Goal: Task Accomplishment & Management: Complete application form

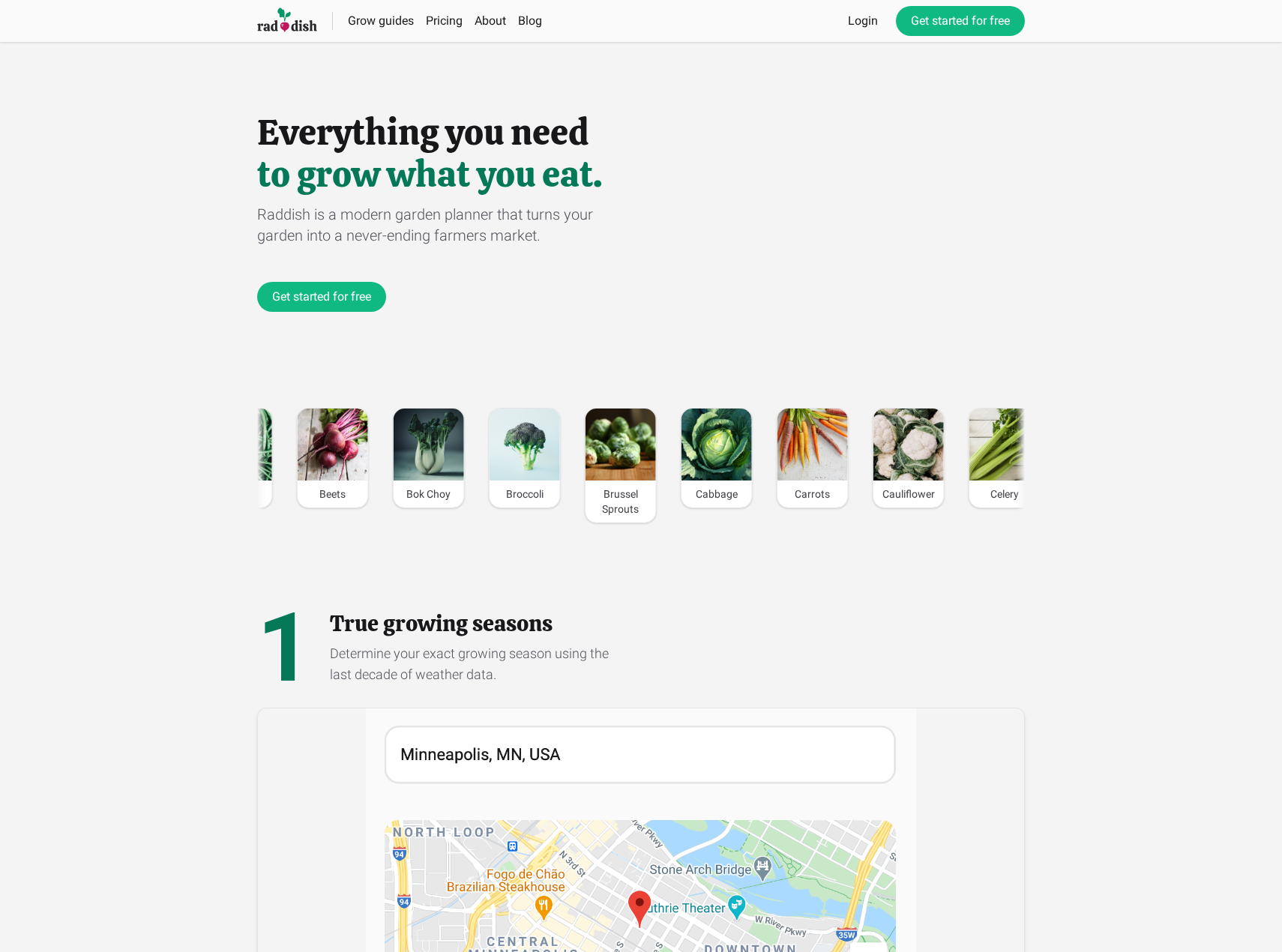
drag, startPoint x: 361, startPoint y: 380, endPoint x: 395, endPoint y: 514, distance: 138.2
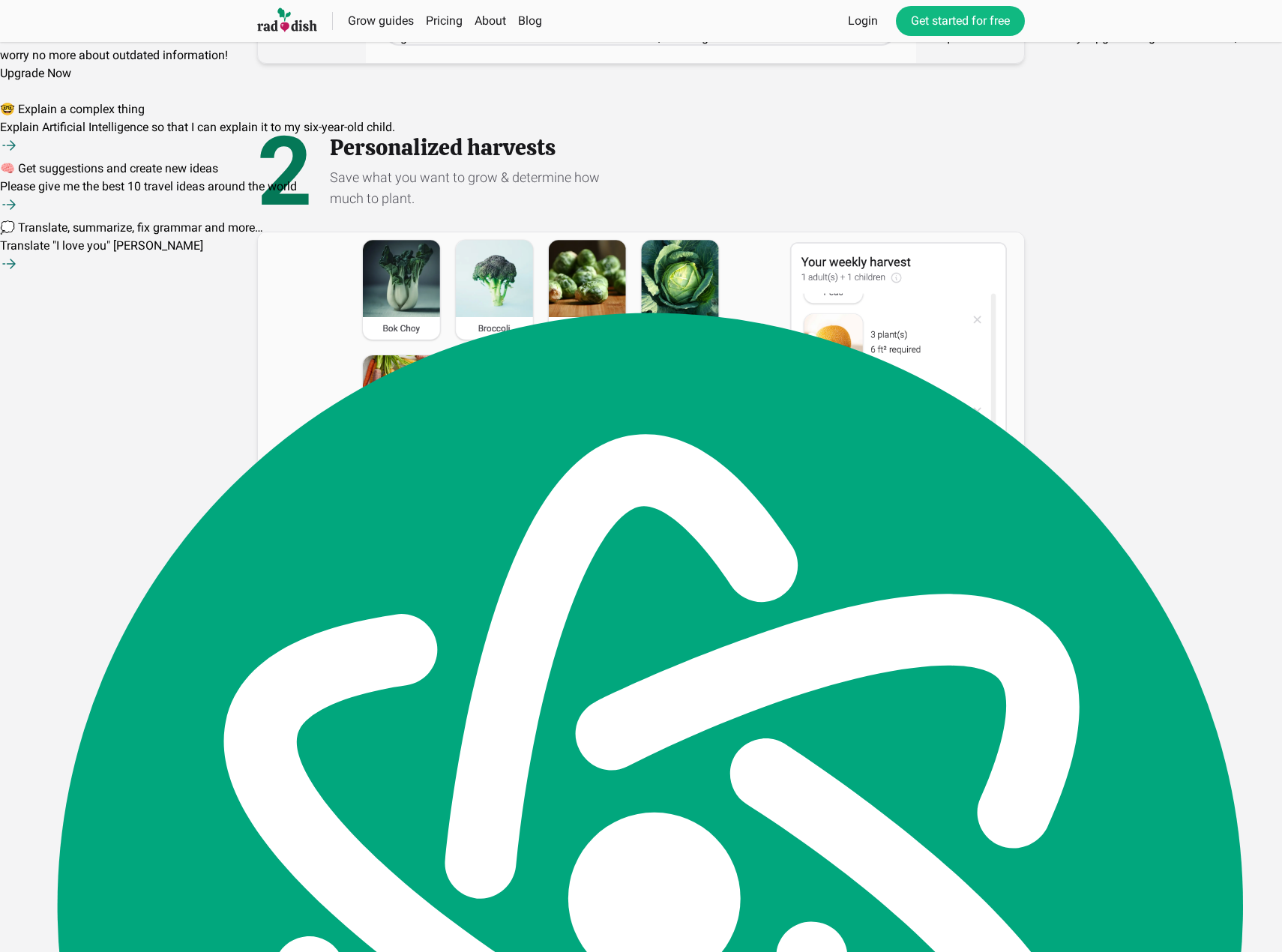
scroll to position [1795, 0]
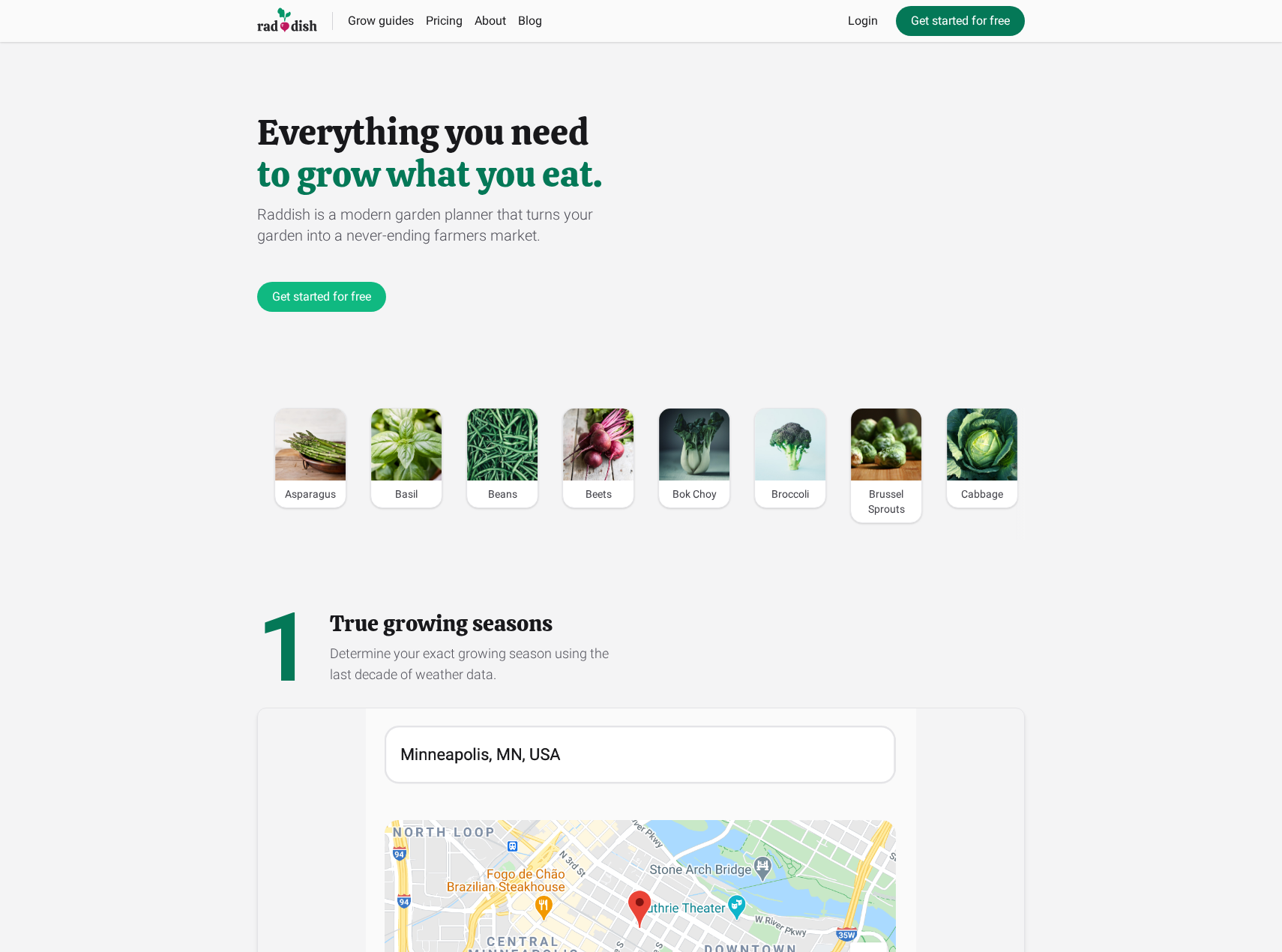
click at [987, 21] on link "Get started for free" at bounding box center [960, 20] width 129 height 30
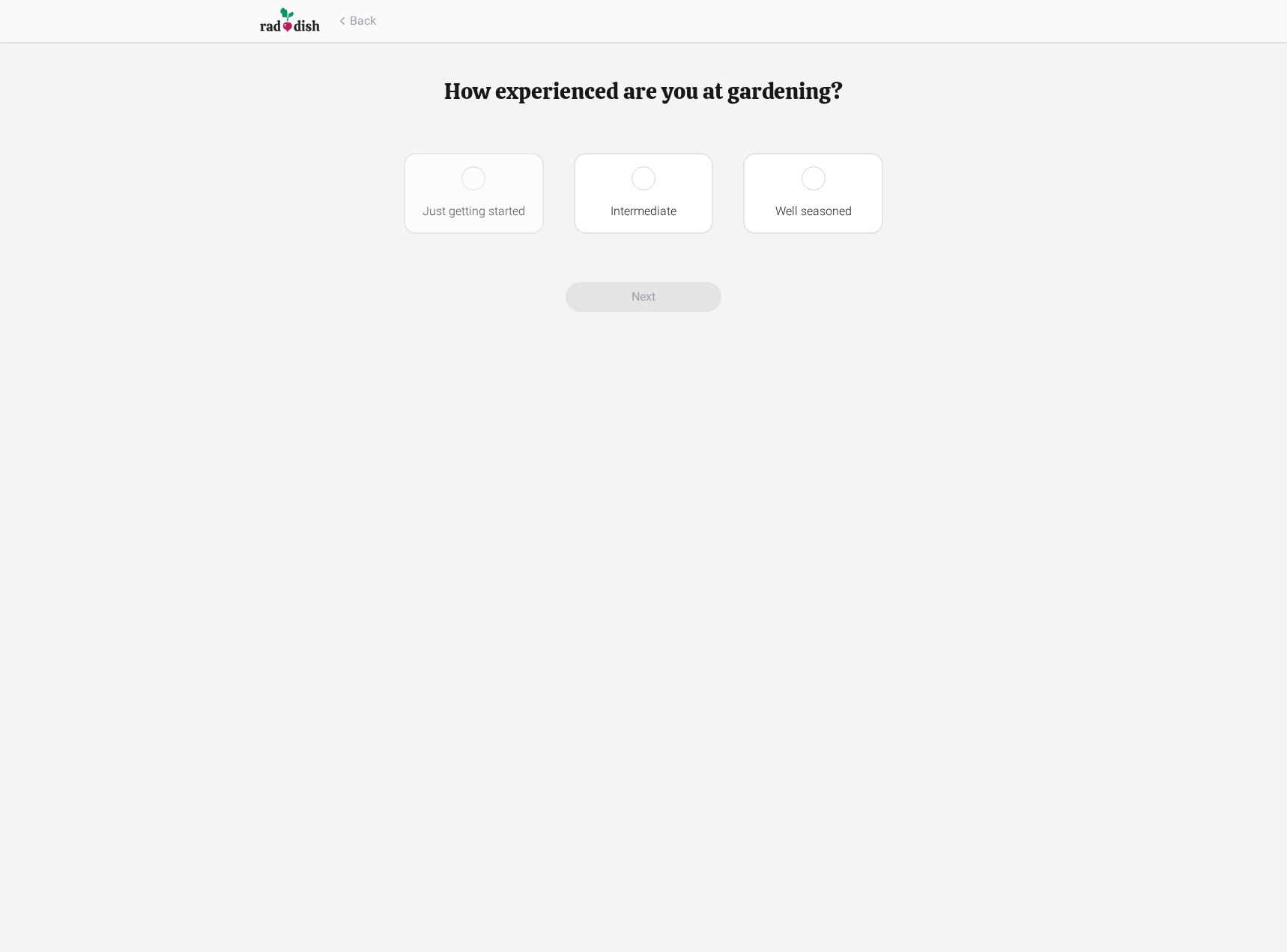
click at [473, 181] on div at bounding box center [473, 178] width 24 height 24
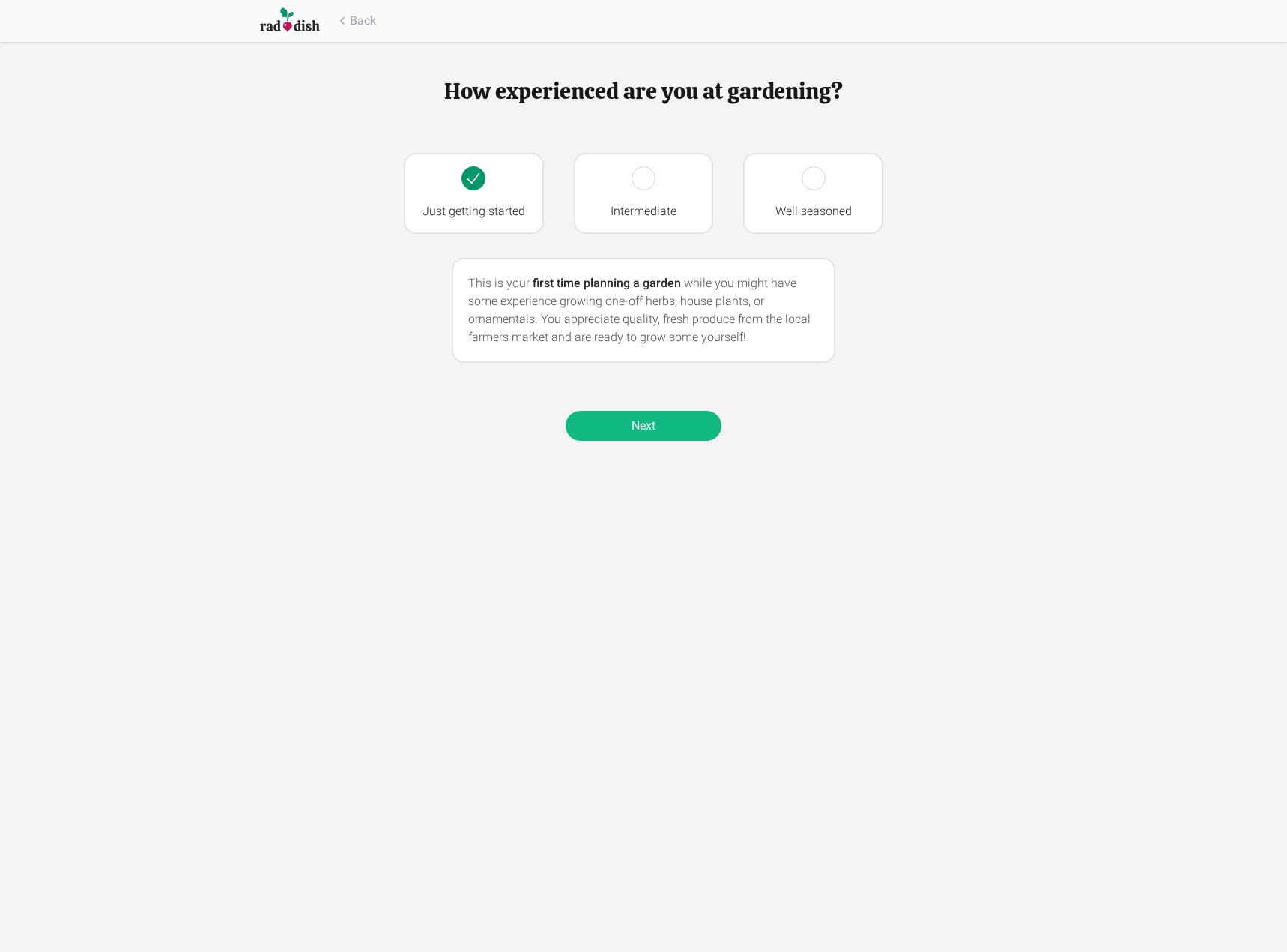
click at [685, 417] on link "Next" at bounding box center [644, 426] width 156 height 30
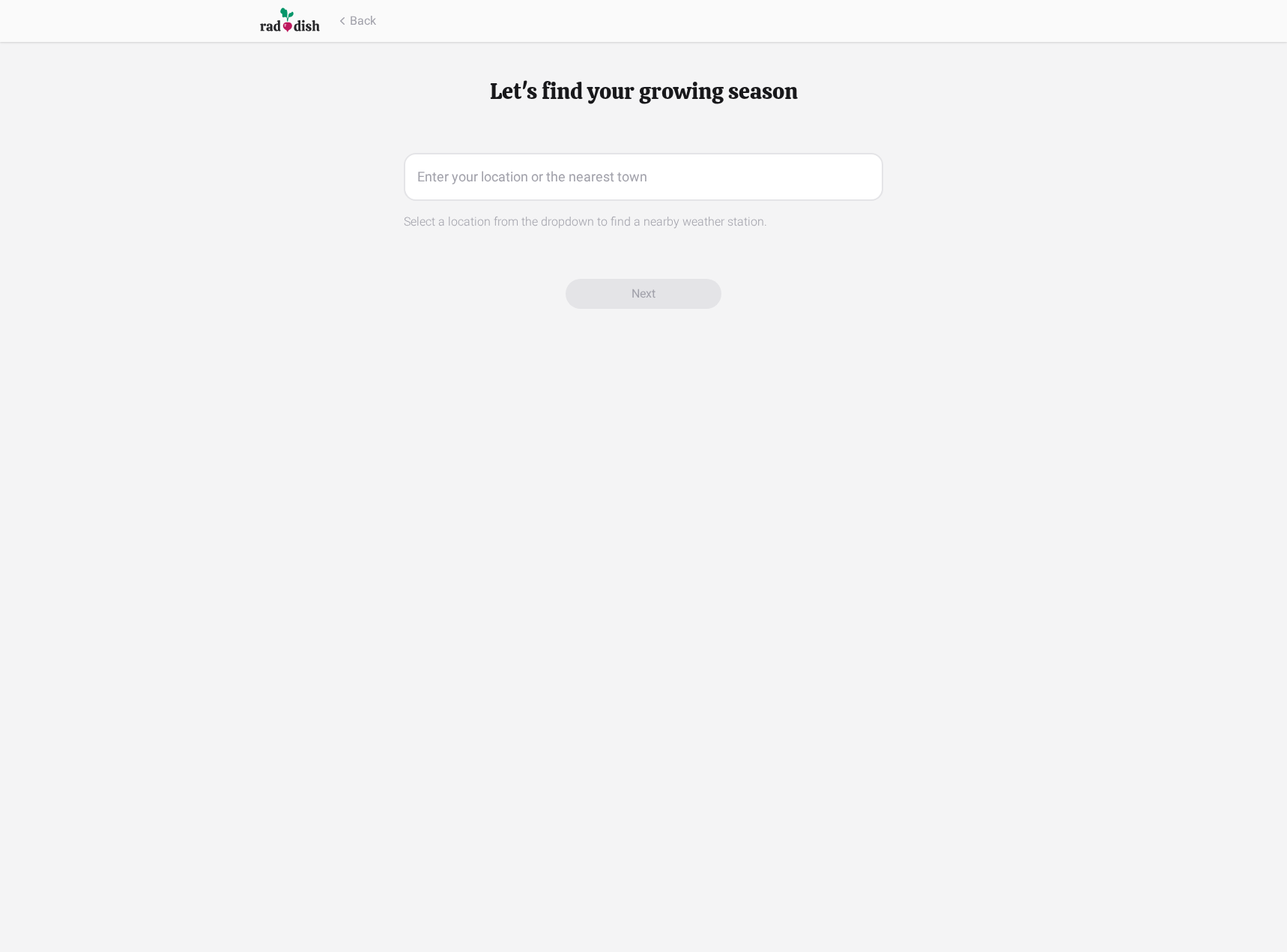
click at [595, 169] on input "text" at bounding box center [644, 176] width 479 height 48
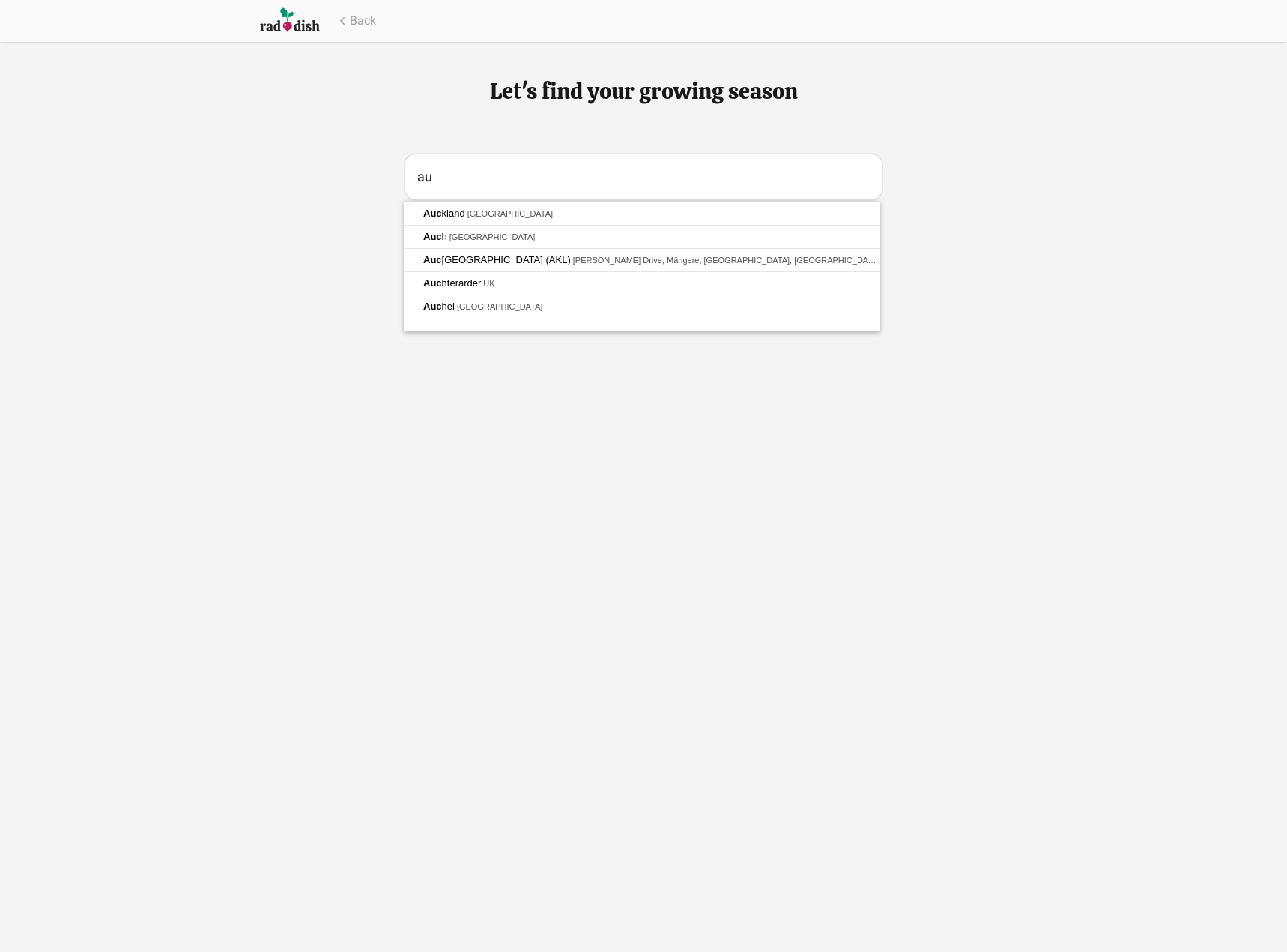
type input "a"
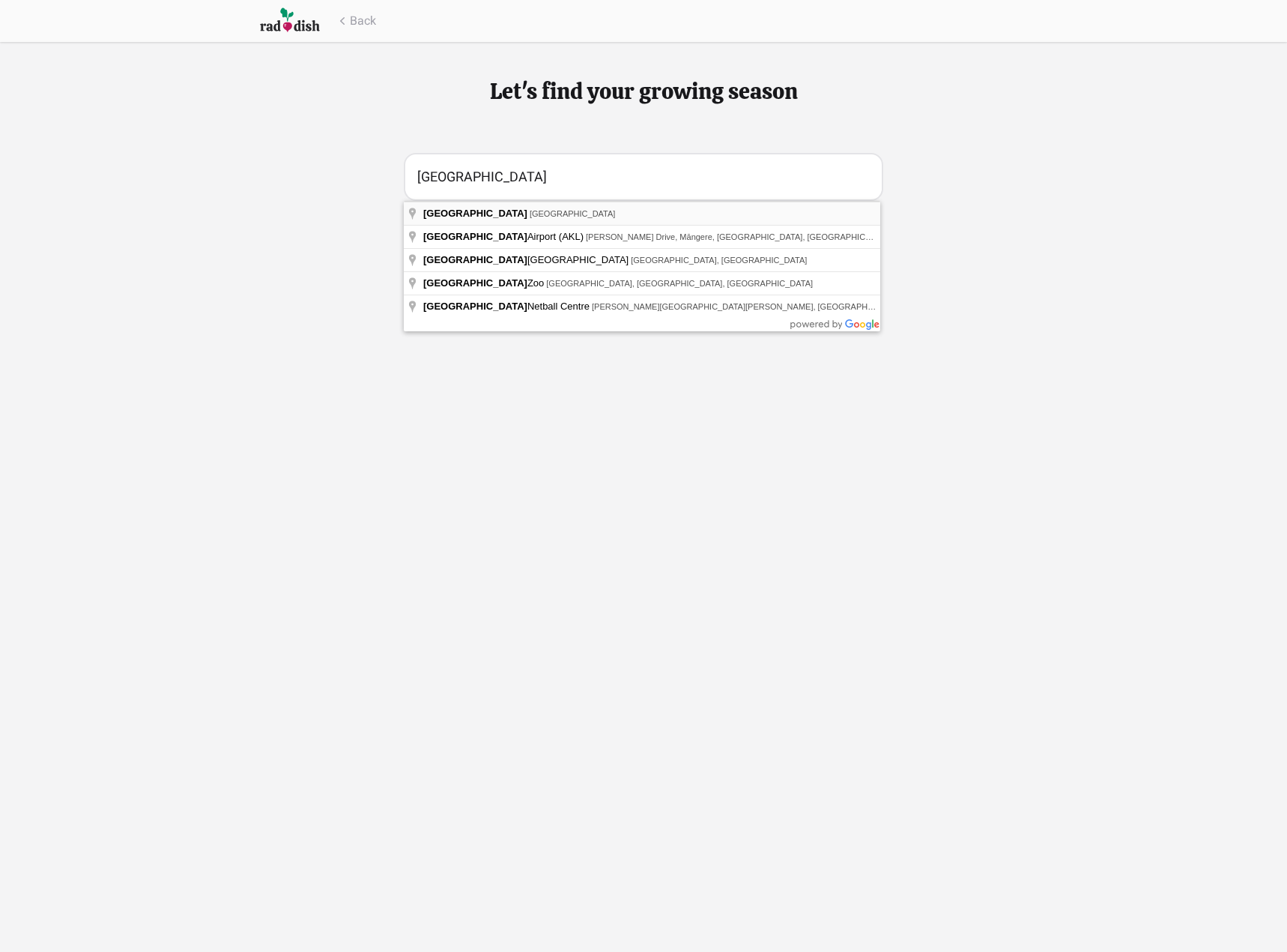
type input "[GEOGRAPHIC_DATA], [GEOGRAPHIC_DATA]"
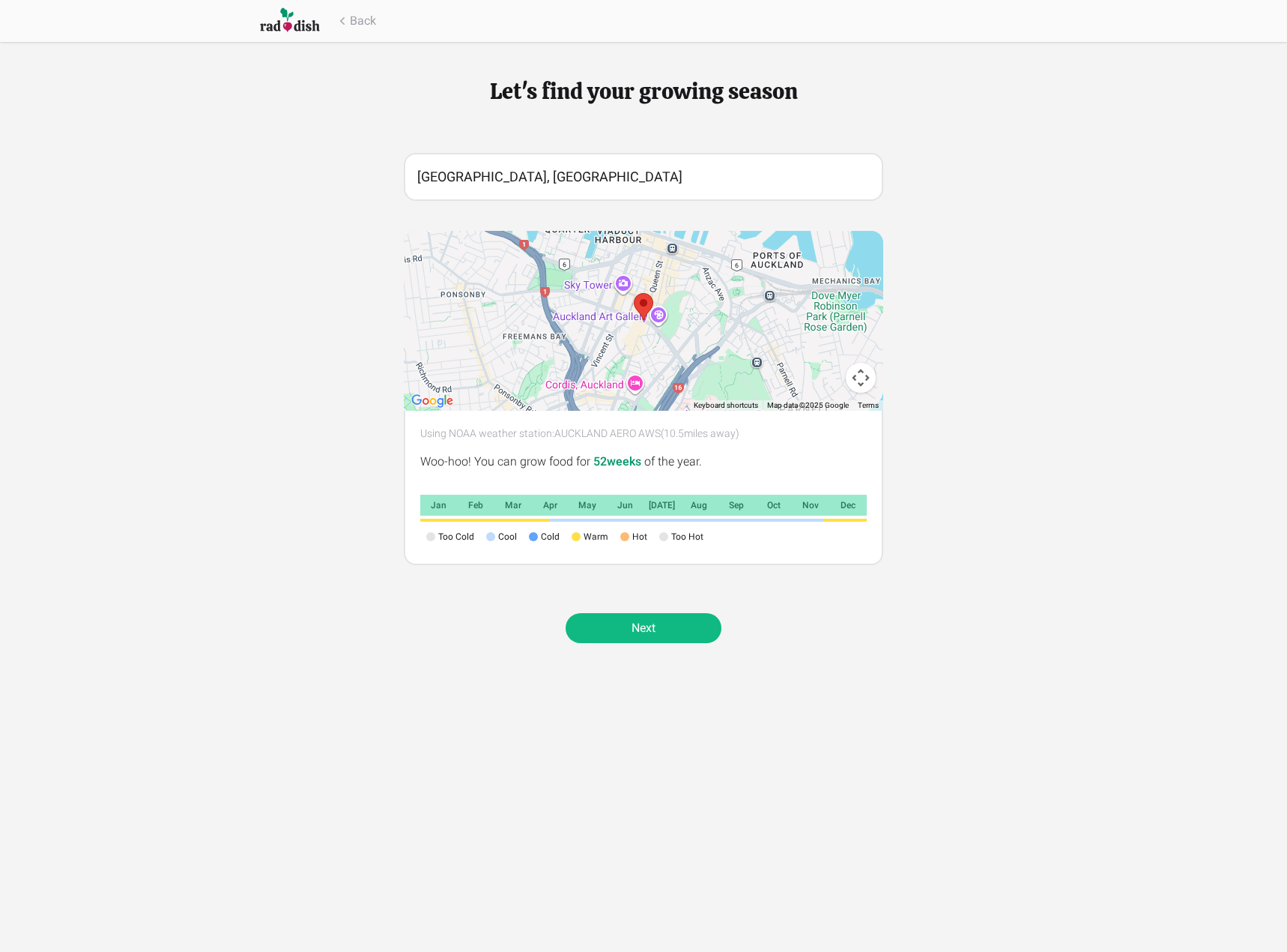
click at [658, 632] on link "Next" at bounding box center [644, 628] width 156 height 30
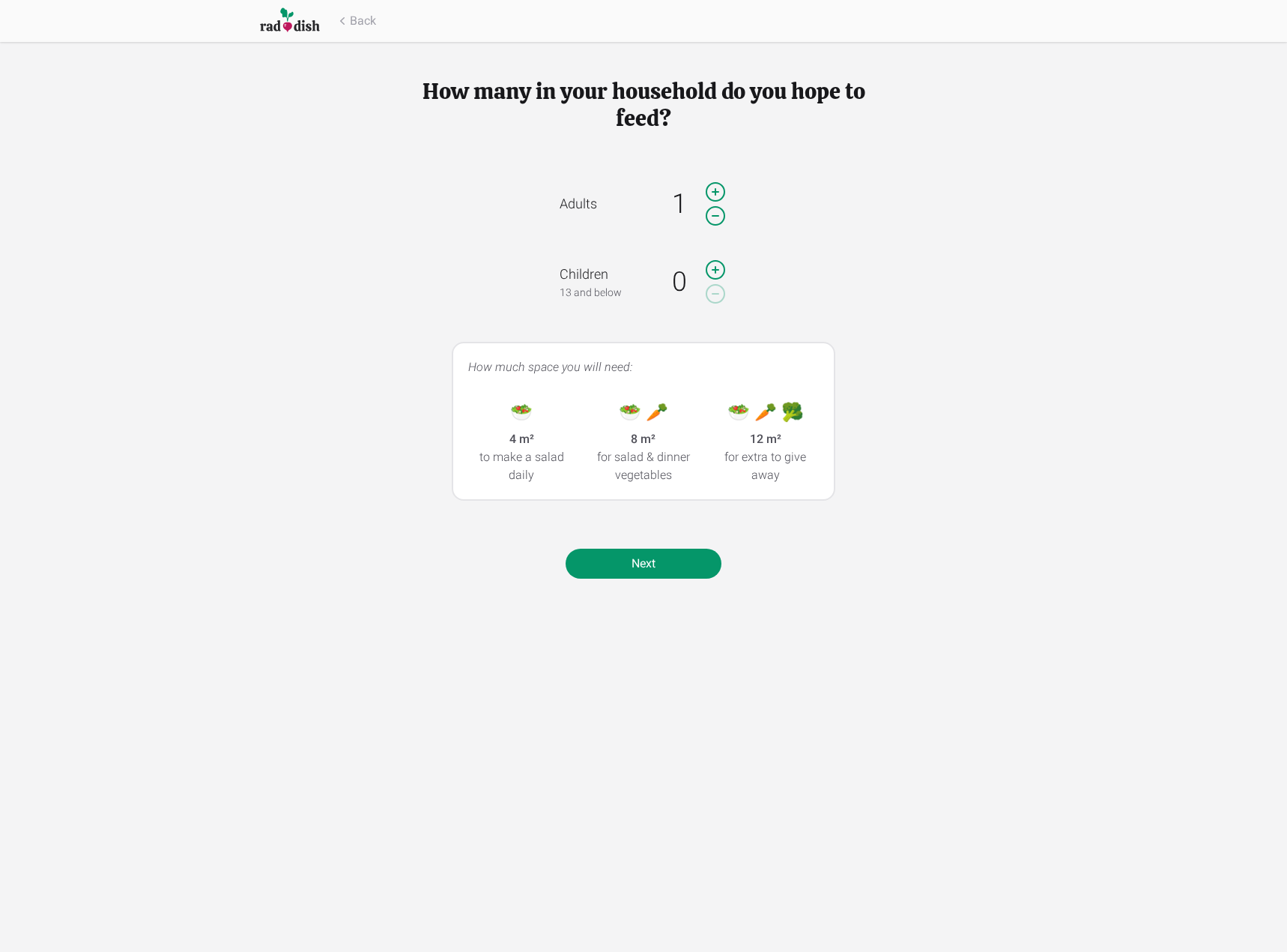
click at [710, 190] on icon at bounding box center [715, 192] width 24 height 30
click at [675, 565] on link "Next" at bounding box center [644, 563] width 156 height 30
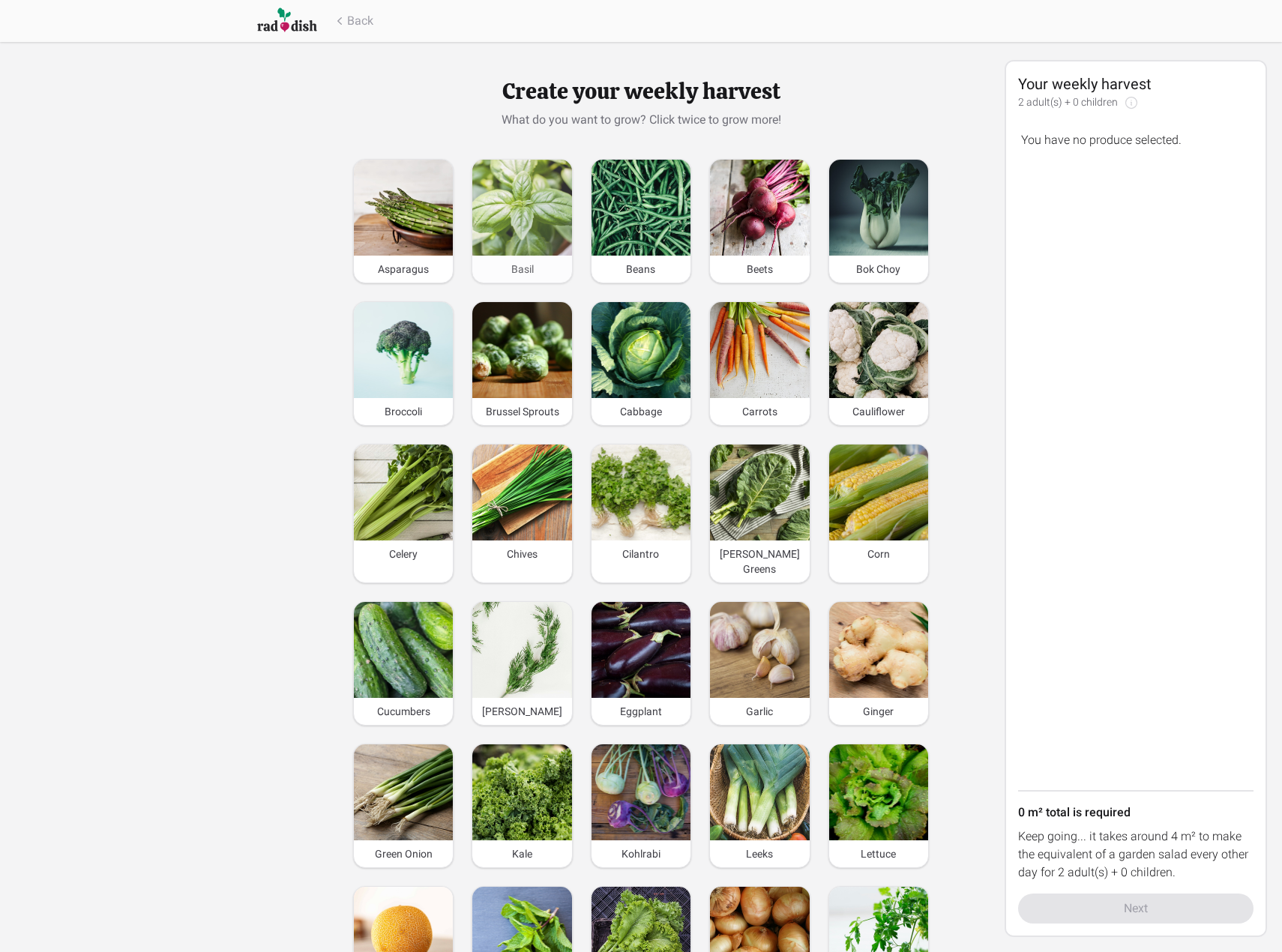
click at [541, 228] on img at bounding box center [523, 208] width 99 height 95
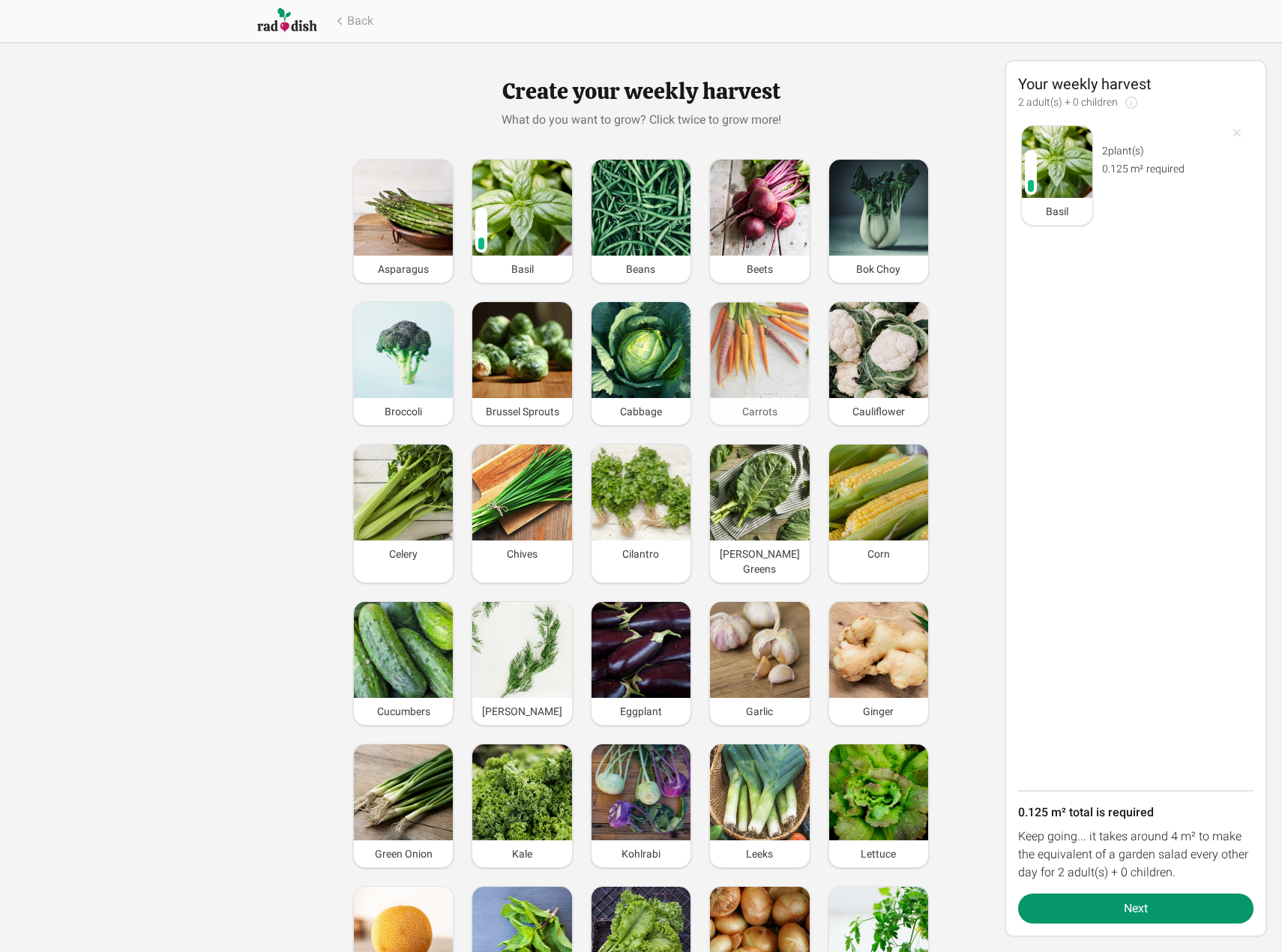
click at [765, 355] on img at bounding box center [759, 350] width 99 height 95
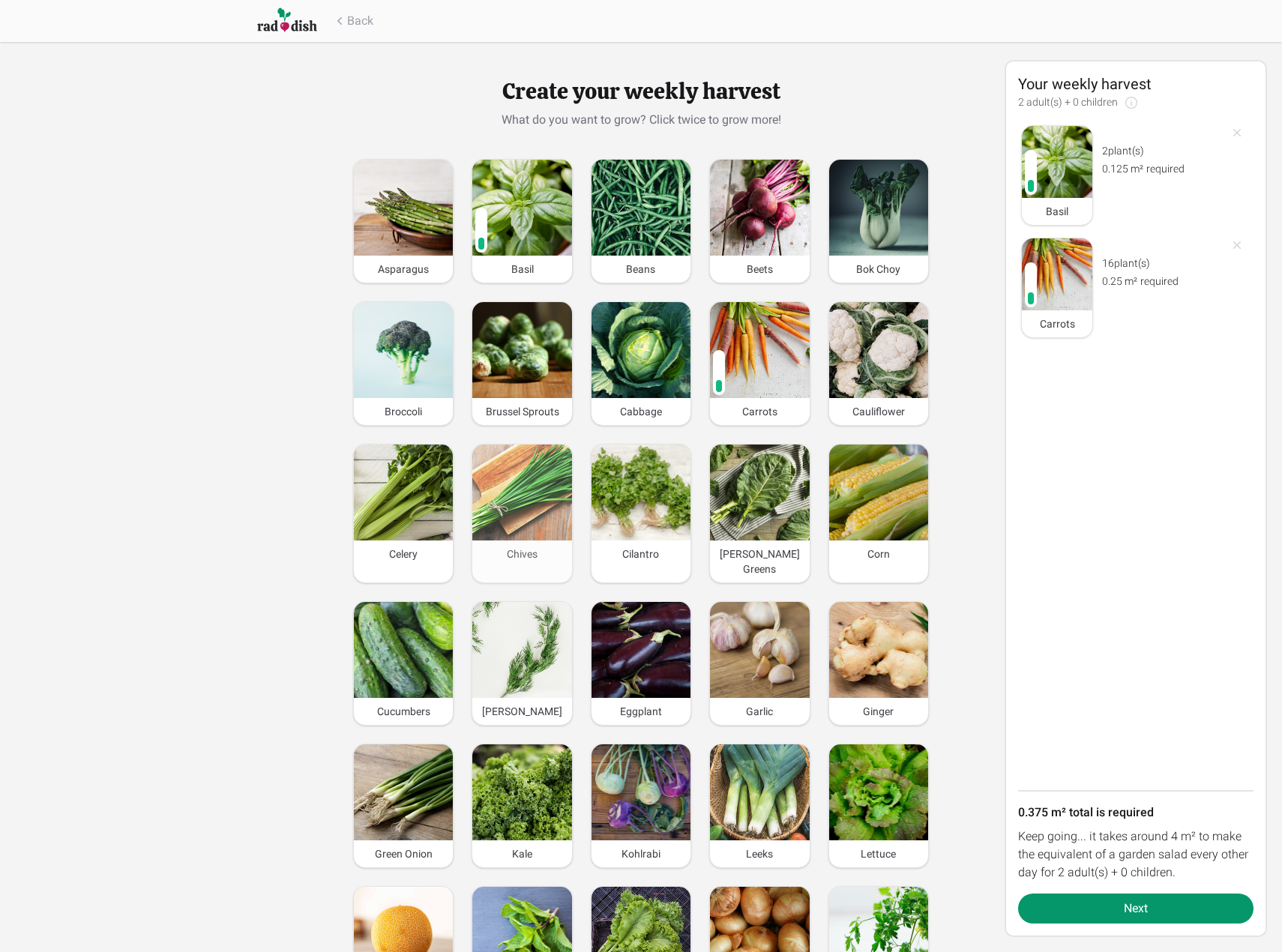
click at [532, 500] on img at bounding box center [523, 492] width 99 height 95
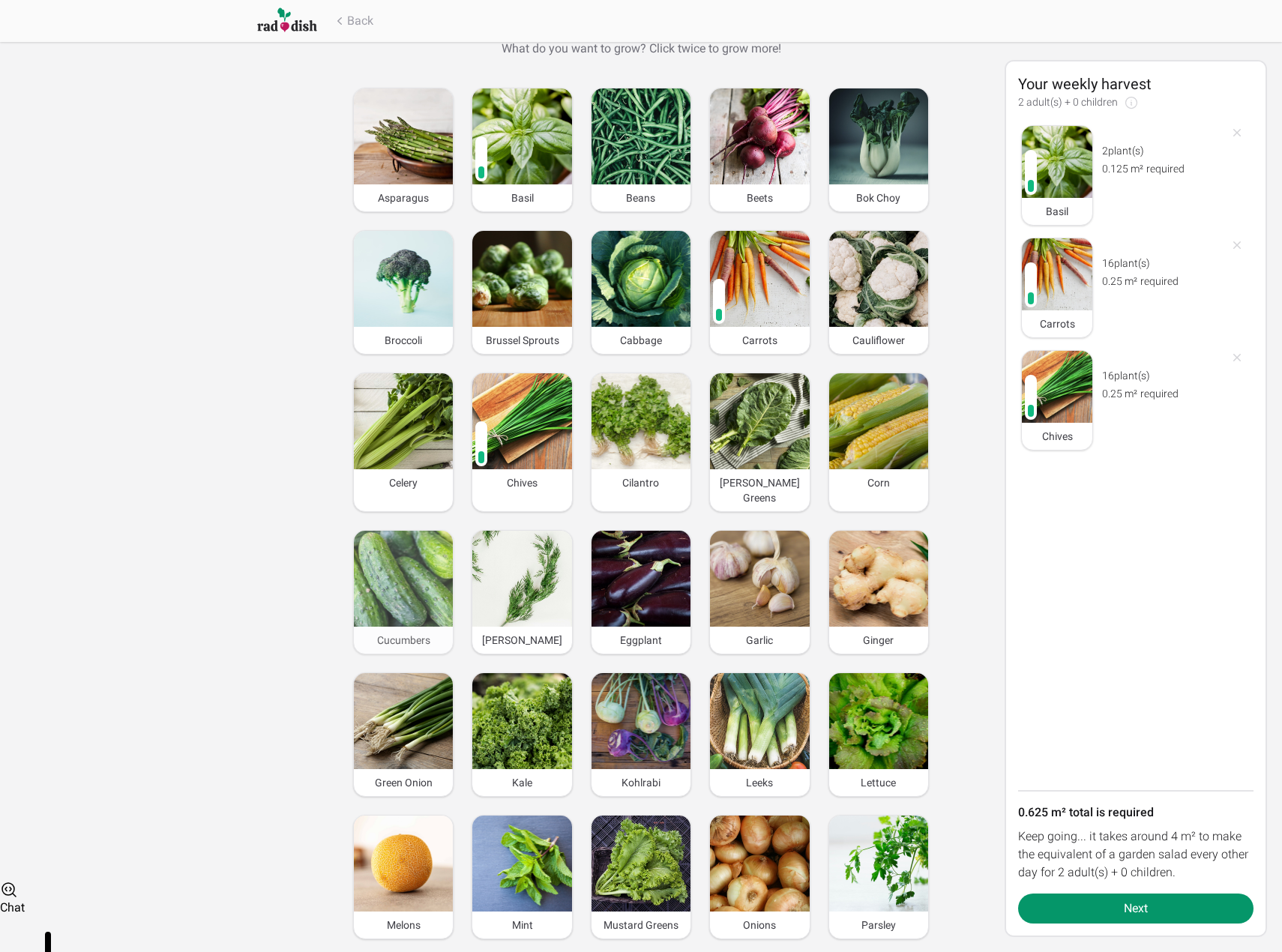
scroll to position [75, 0]
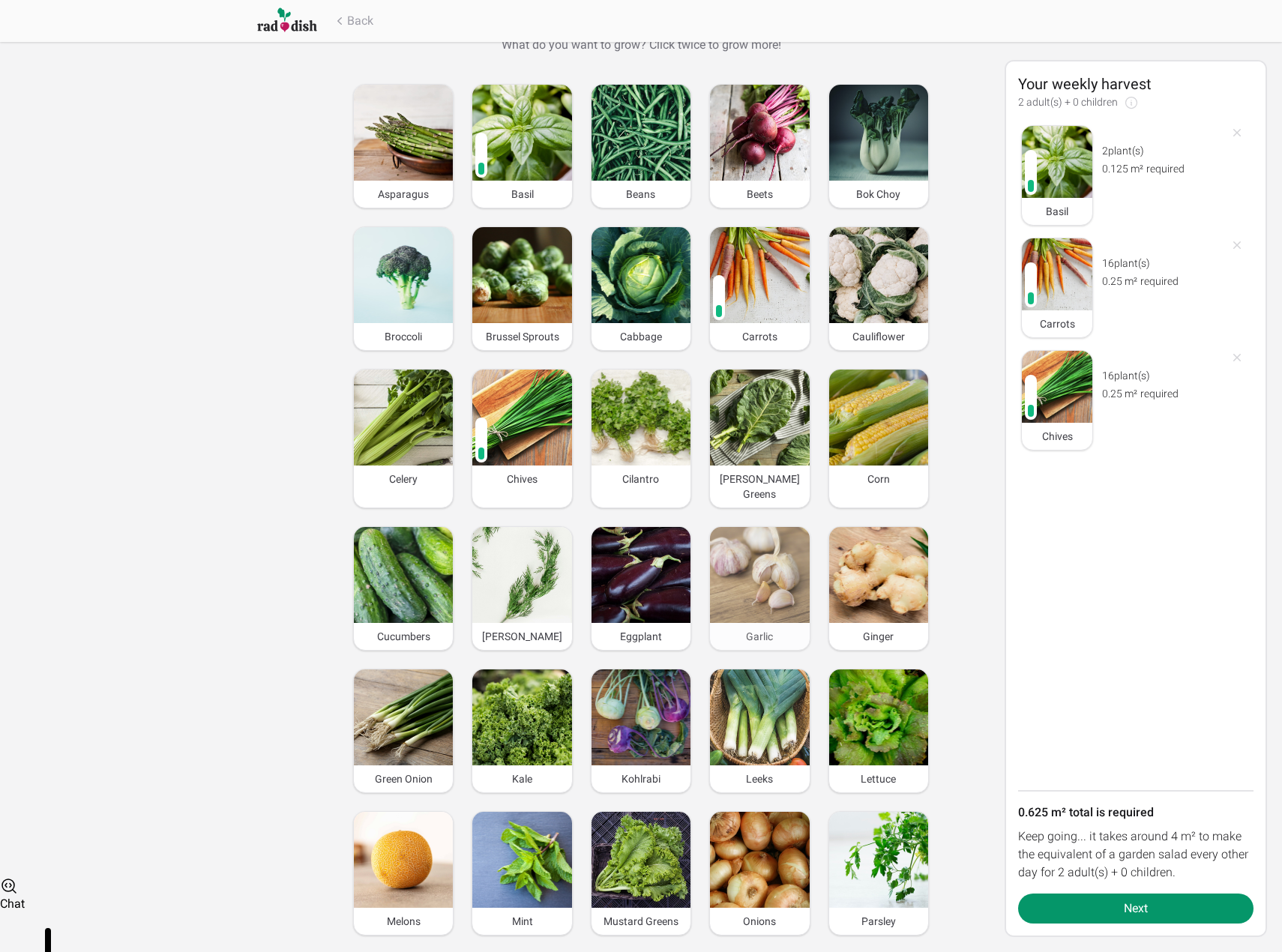
click at [776, 552] on img at bounding box center [759, 575] width 99 height 95
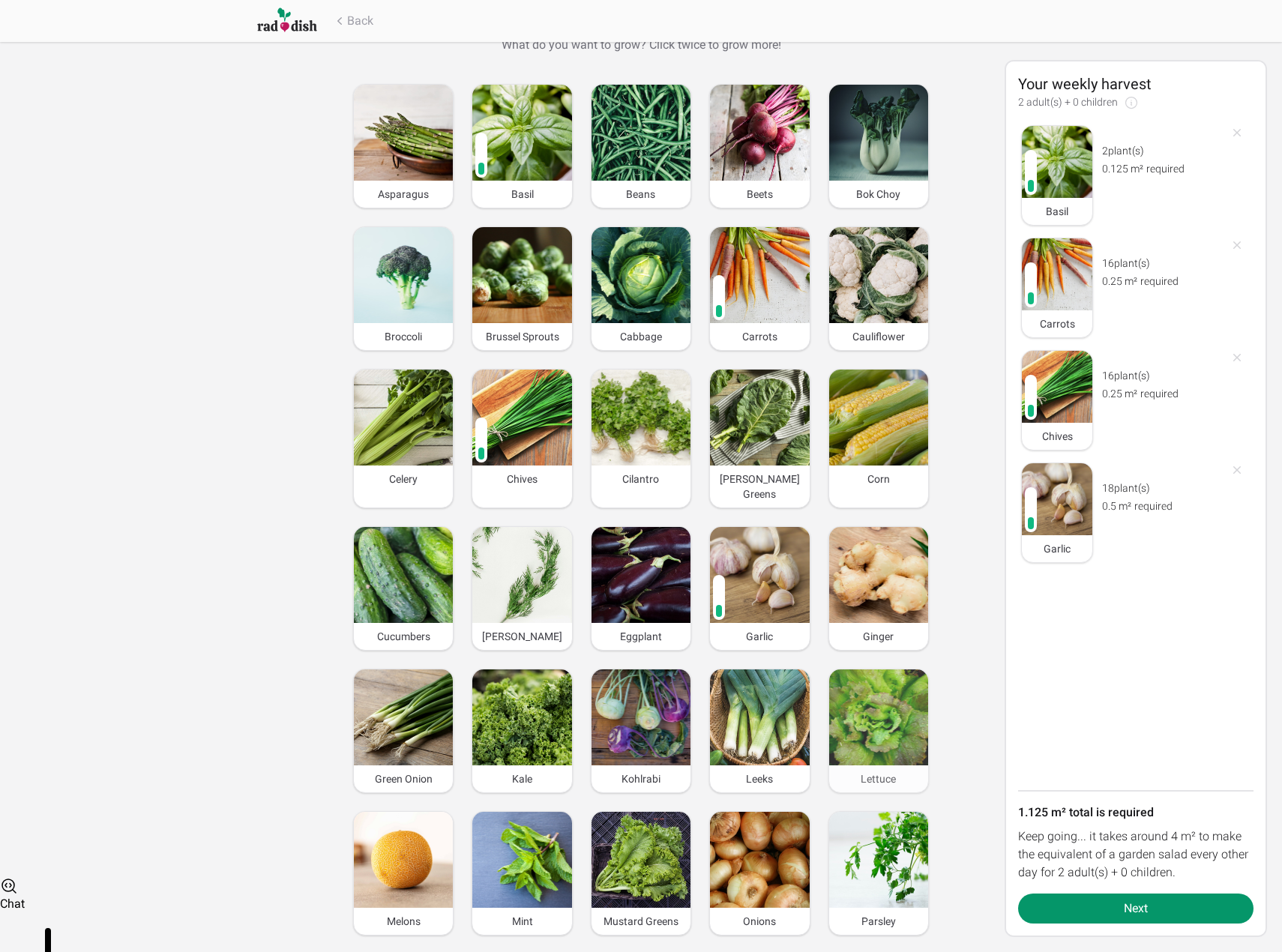
click at [917, 723] on img at bounding box center [879, 717] width 99 height 95
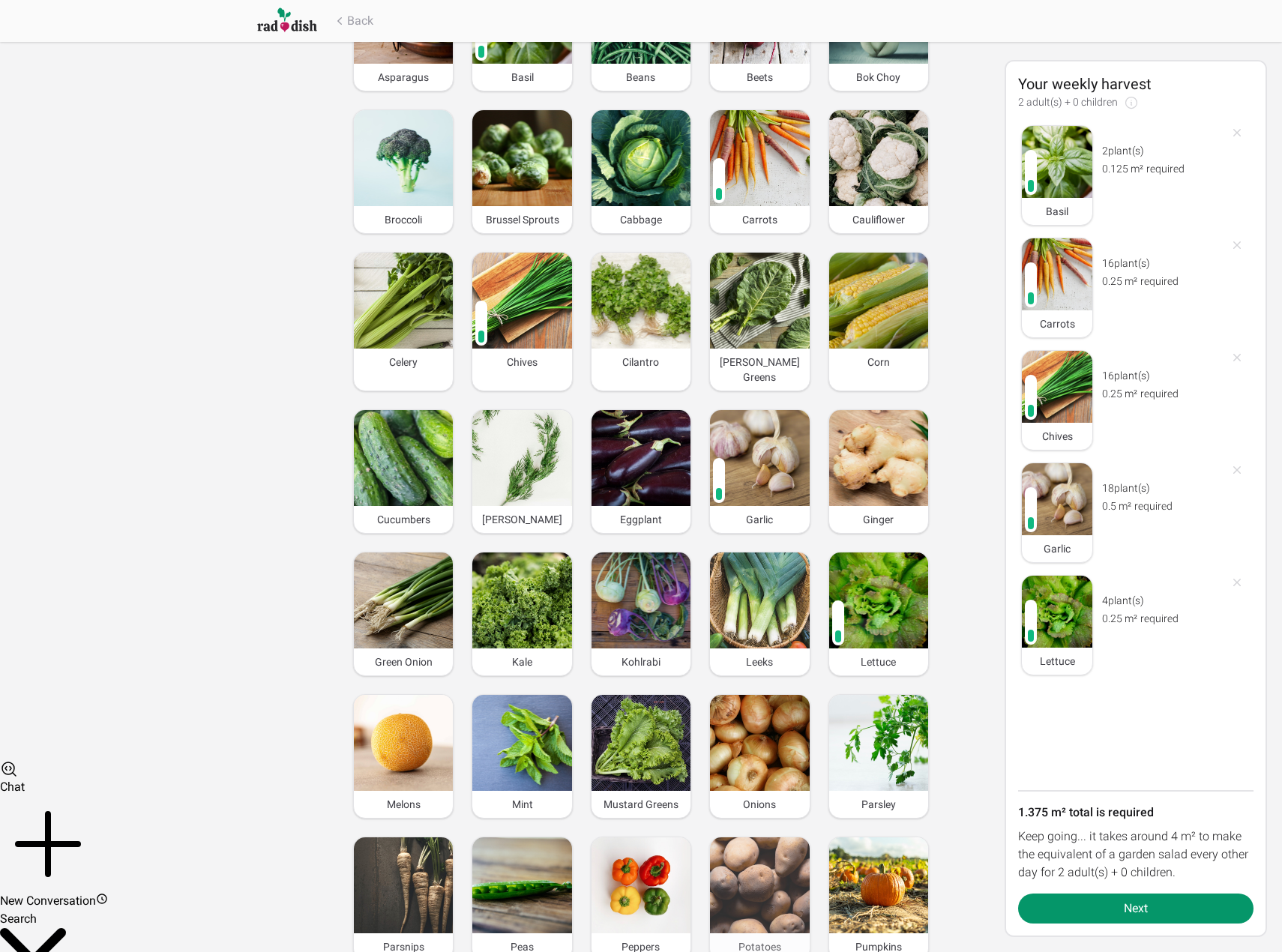
scroll to position [375, 0]
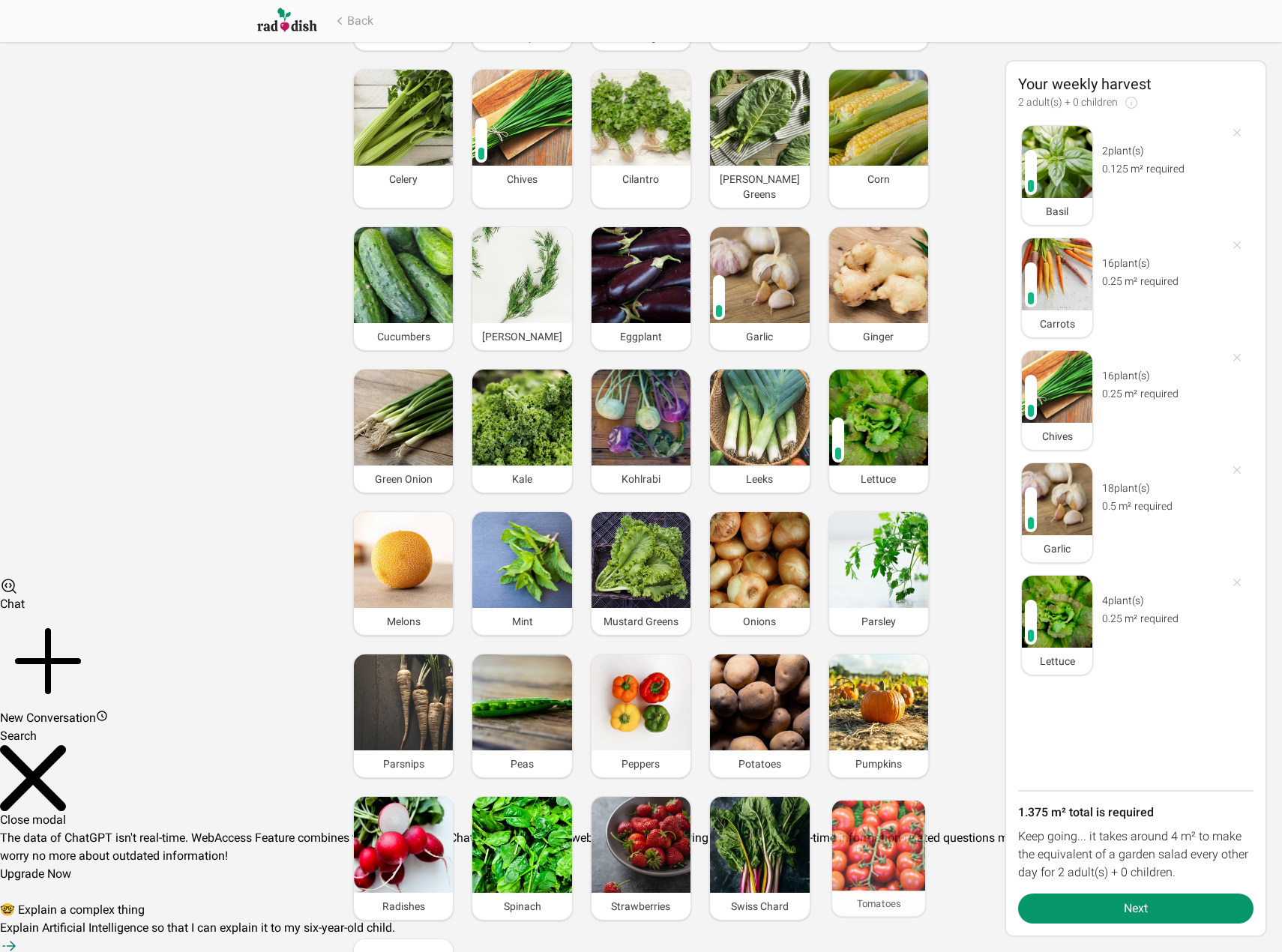
click at [892, 822] on img at bounding box center [878, 845] width 94 height 91
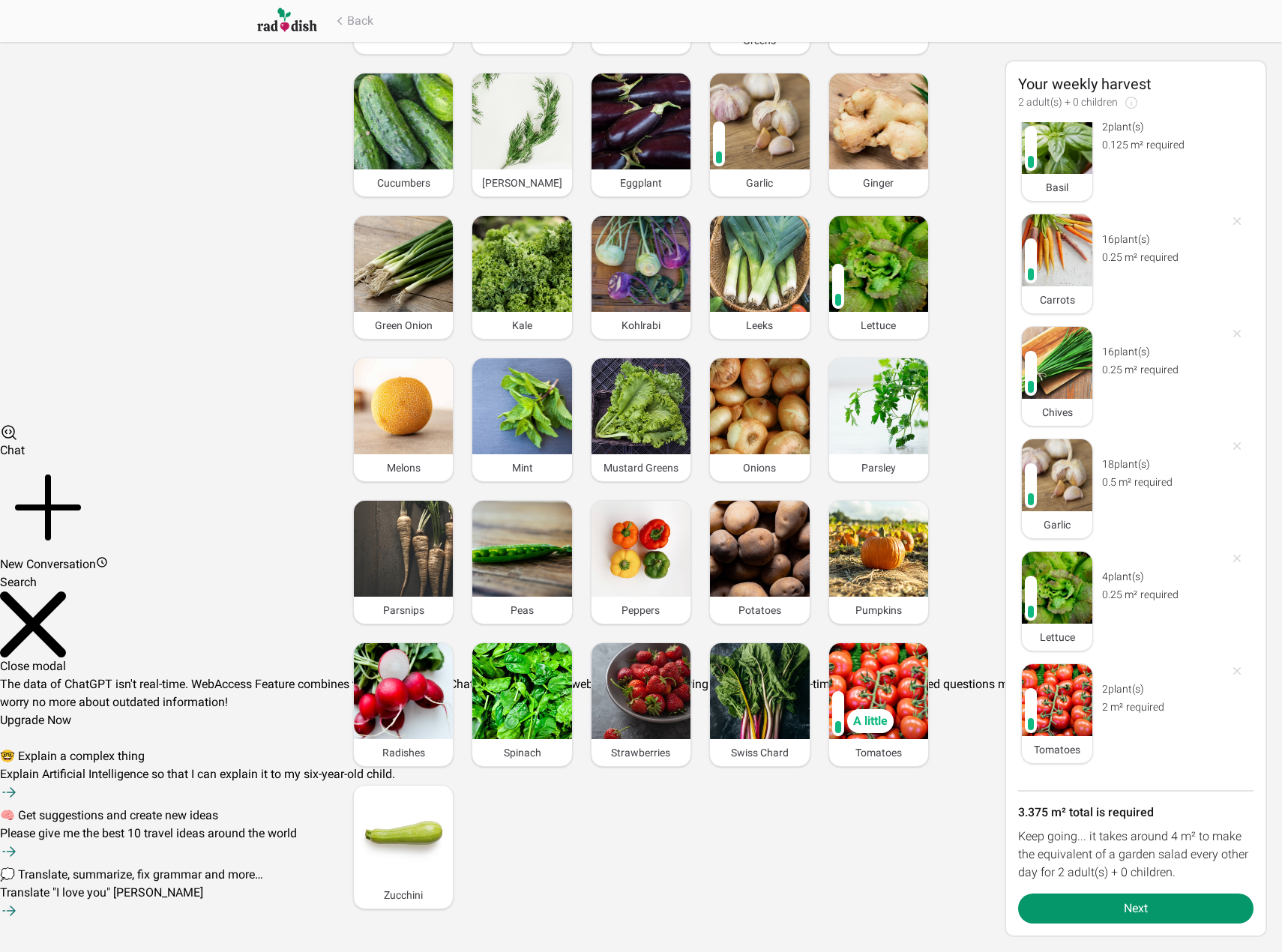
scroll to position [566, 0]
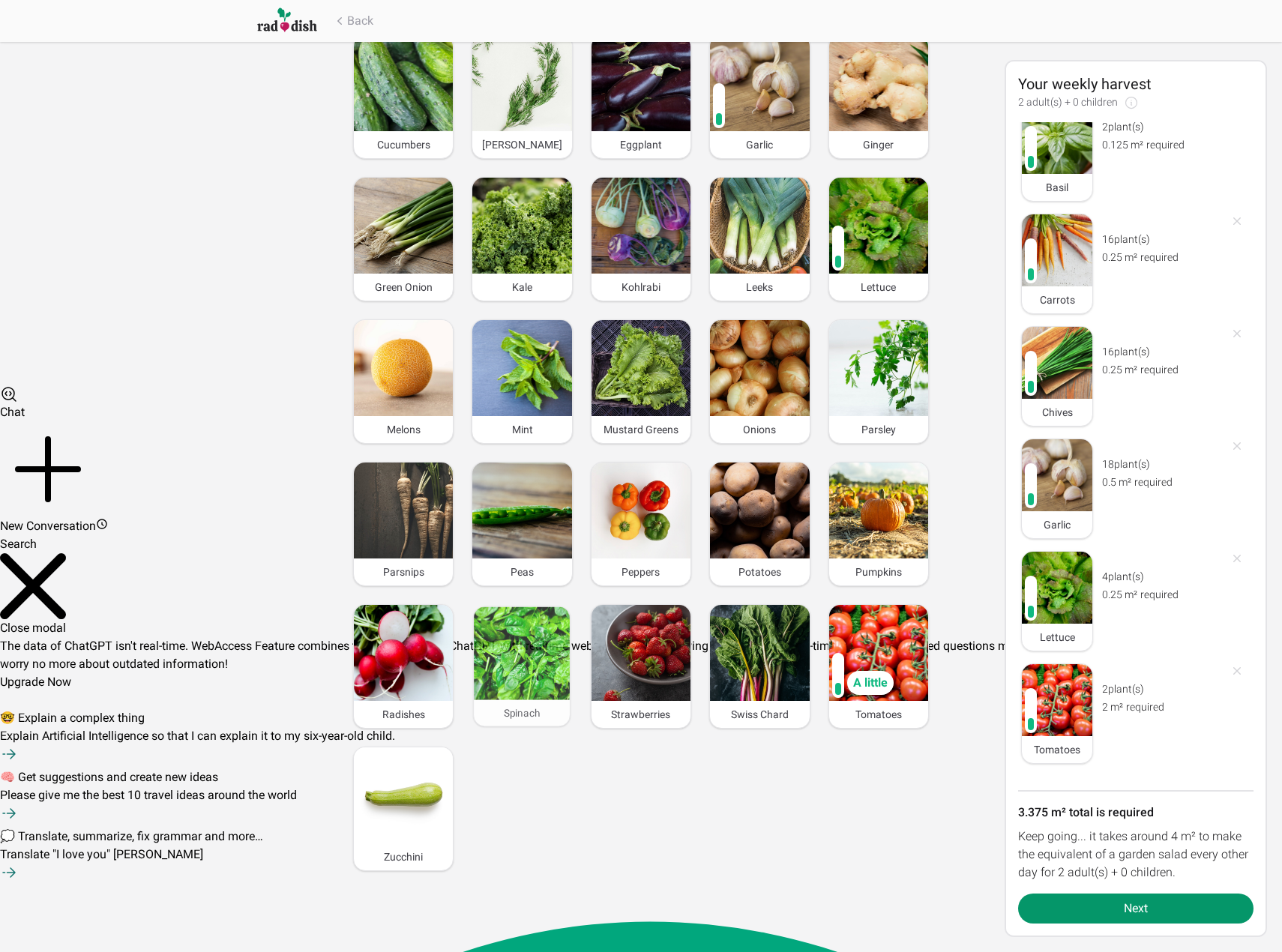
click at [519, 659] on img at bounding box center [522, 653] width 96 height 93
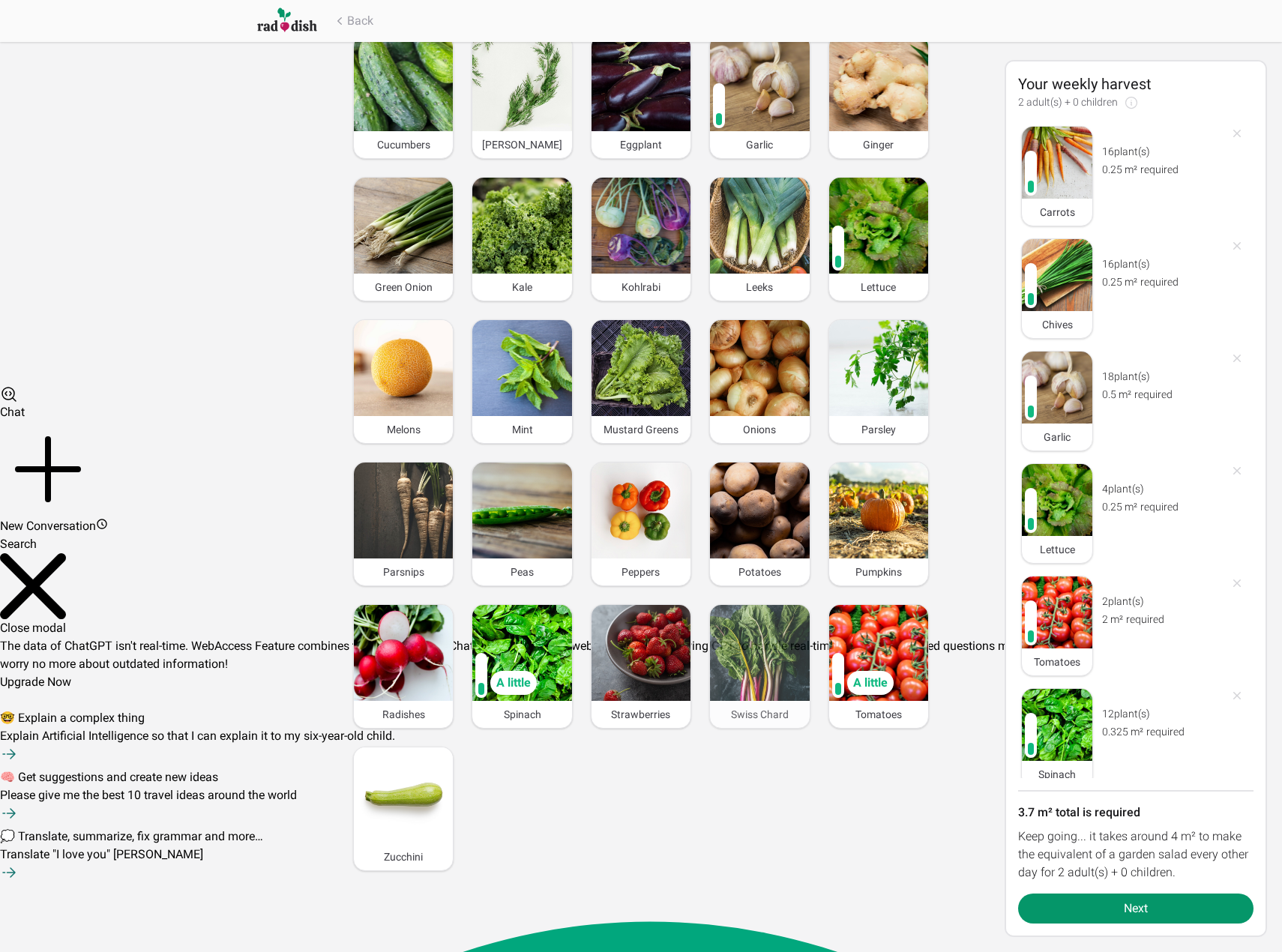
scroll to position [136, 0]
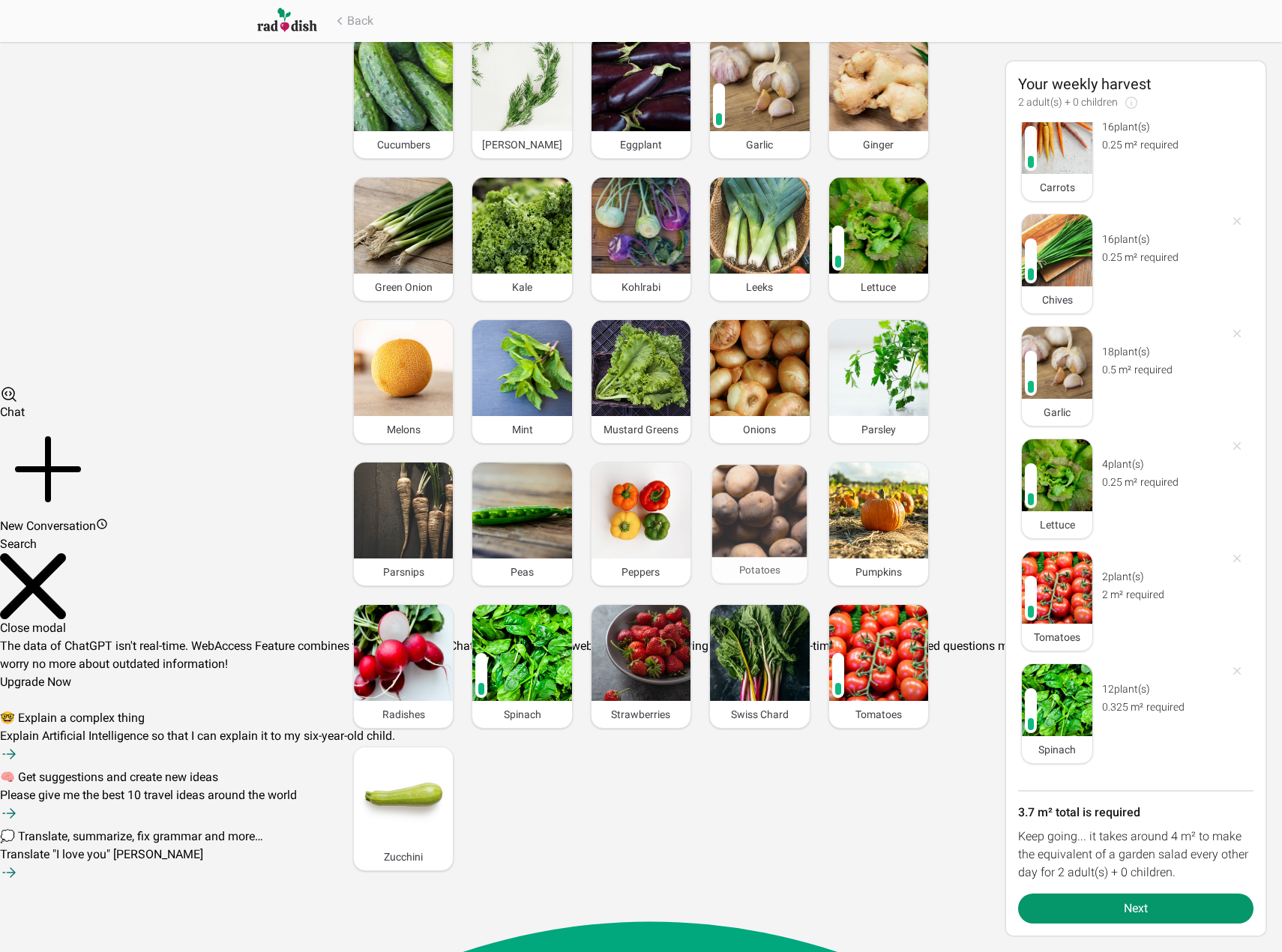
click at [758, 478] on img at bounding box center [760, 511] width 96 height 93
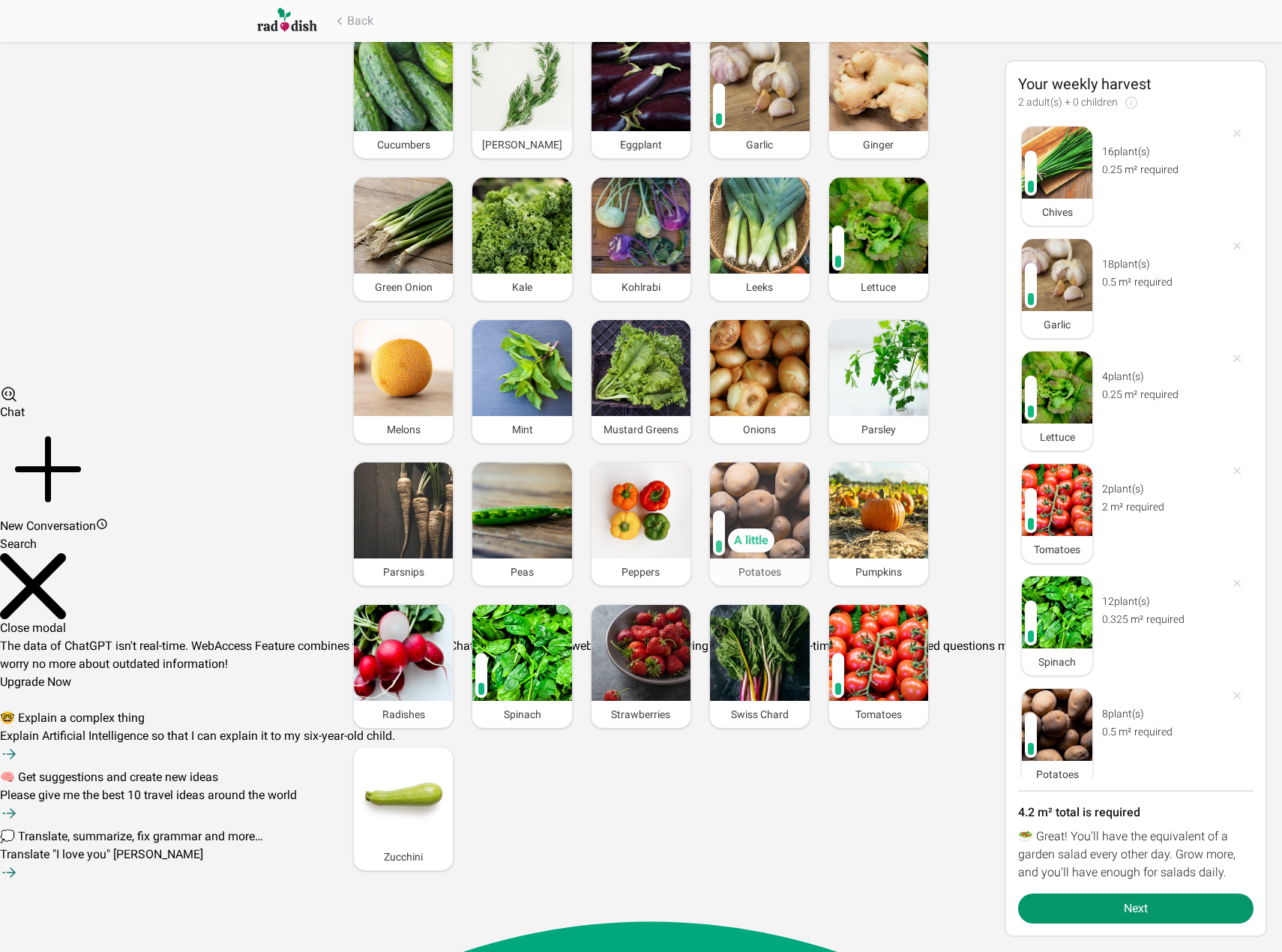
scroll to position [248, 0]
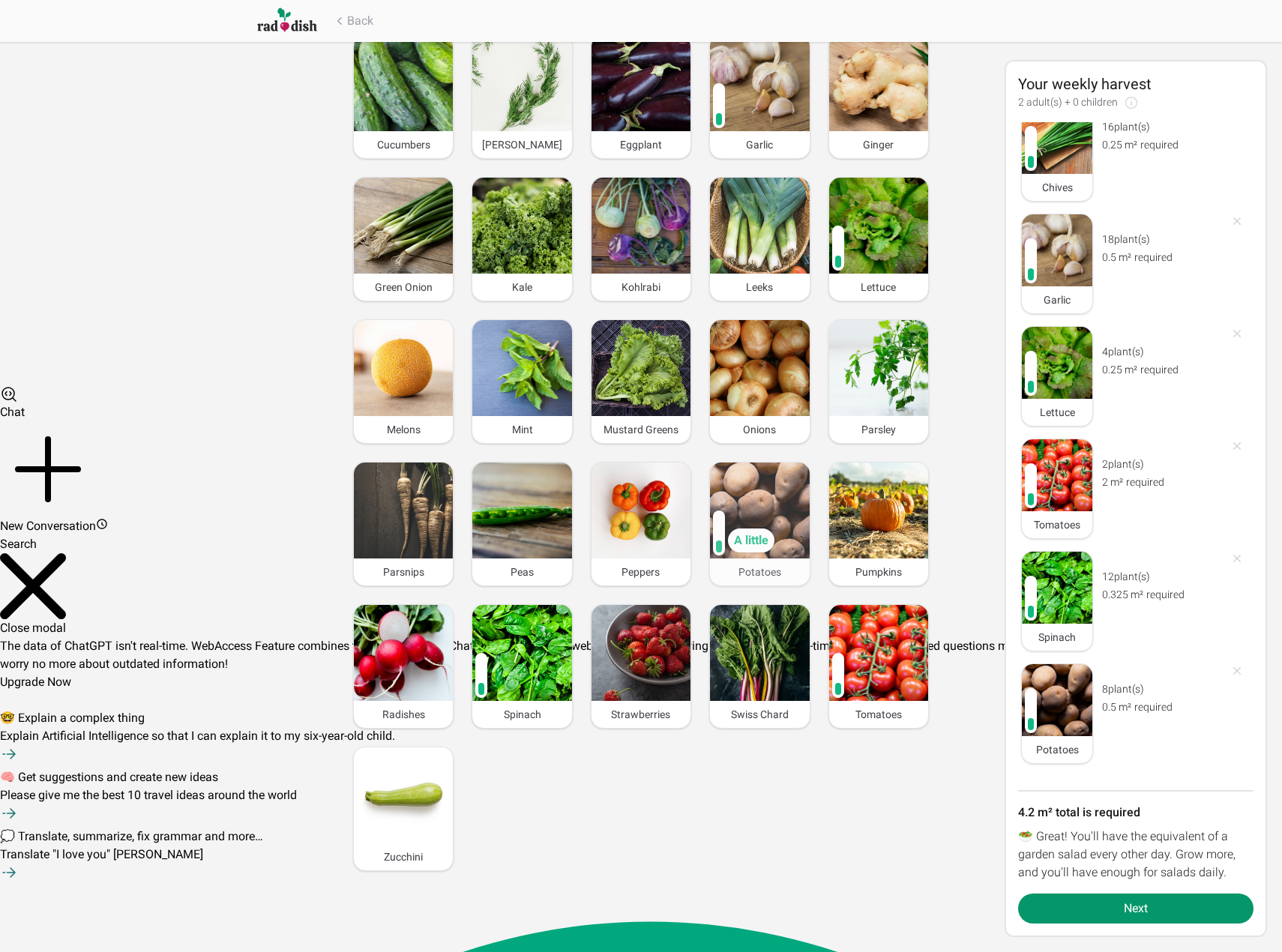
click at [765, 499] on img at bounding box center [759, 511] width 99 height 95
click at [772, 486] on img at bounding box center [759, 511] width 99 height 95
click at [774, 482] on img at bounding box center [759, 511] width 99 height 95
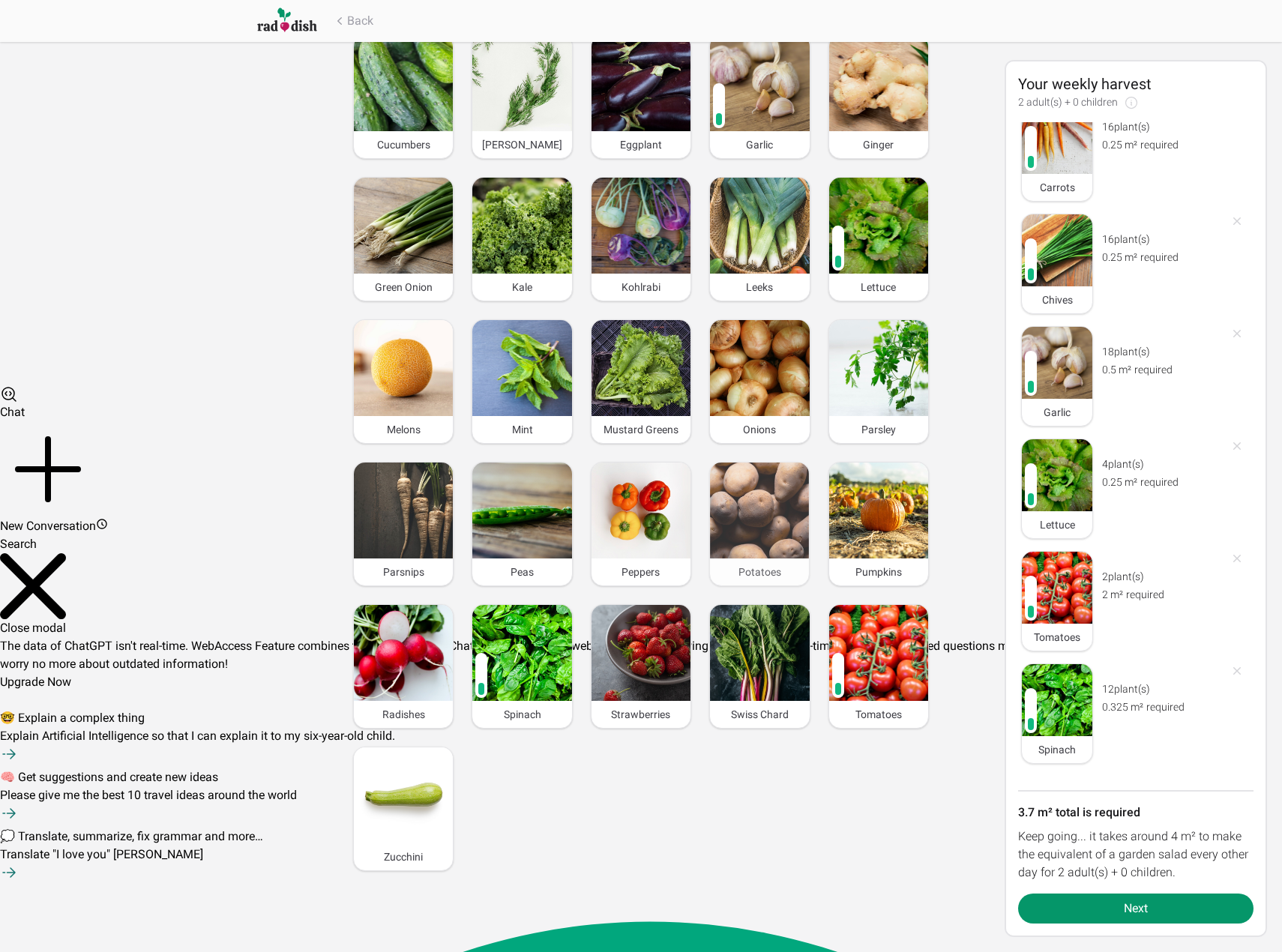
click at [774, 482] on img at bounding box center [759, 511] width 99 height 95
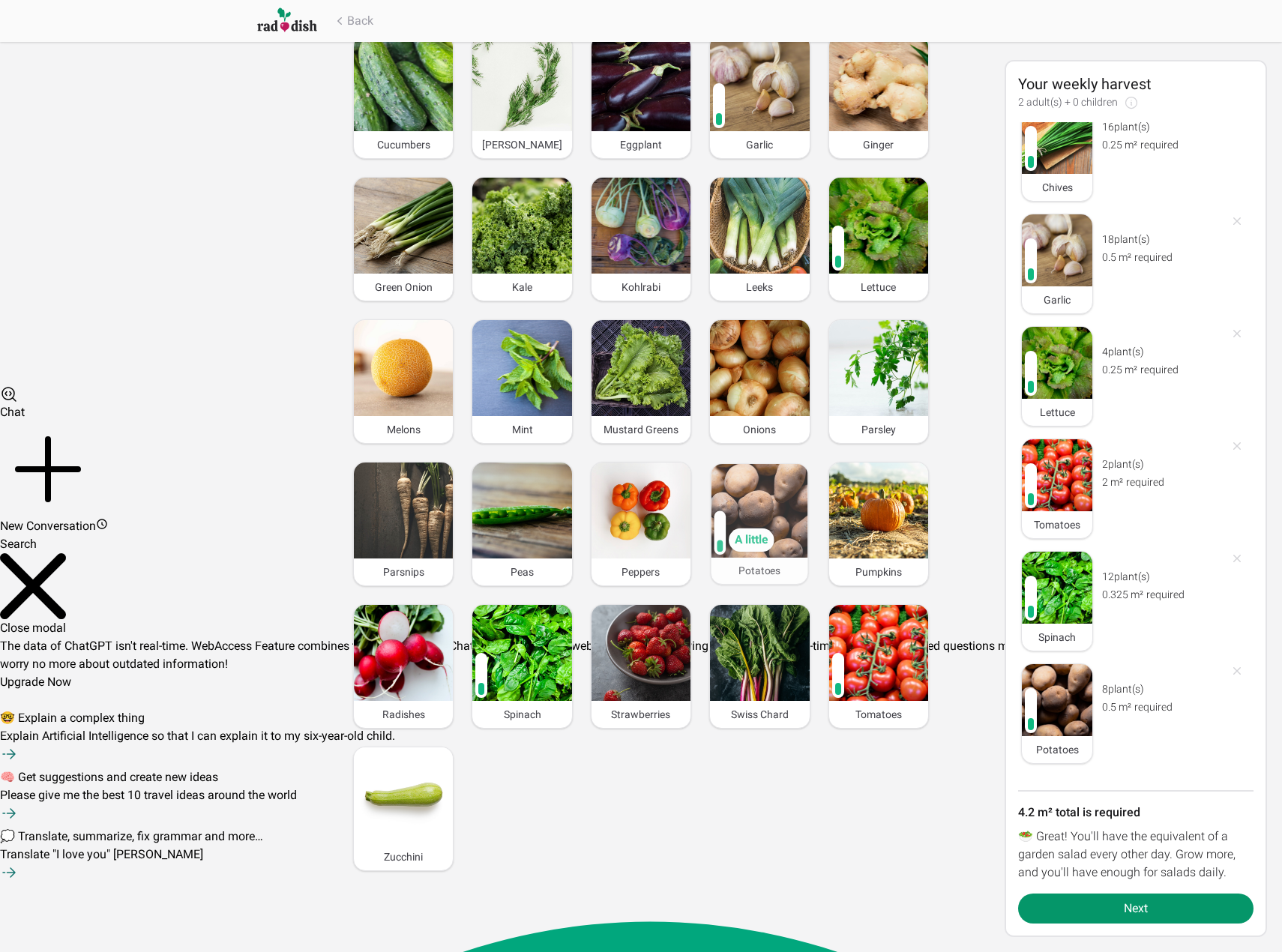
click at [774, 482] on img at bounding box center [759, 511] width 97 height 94
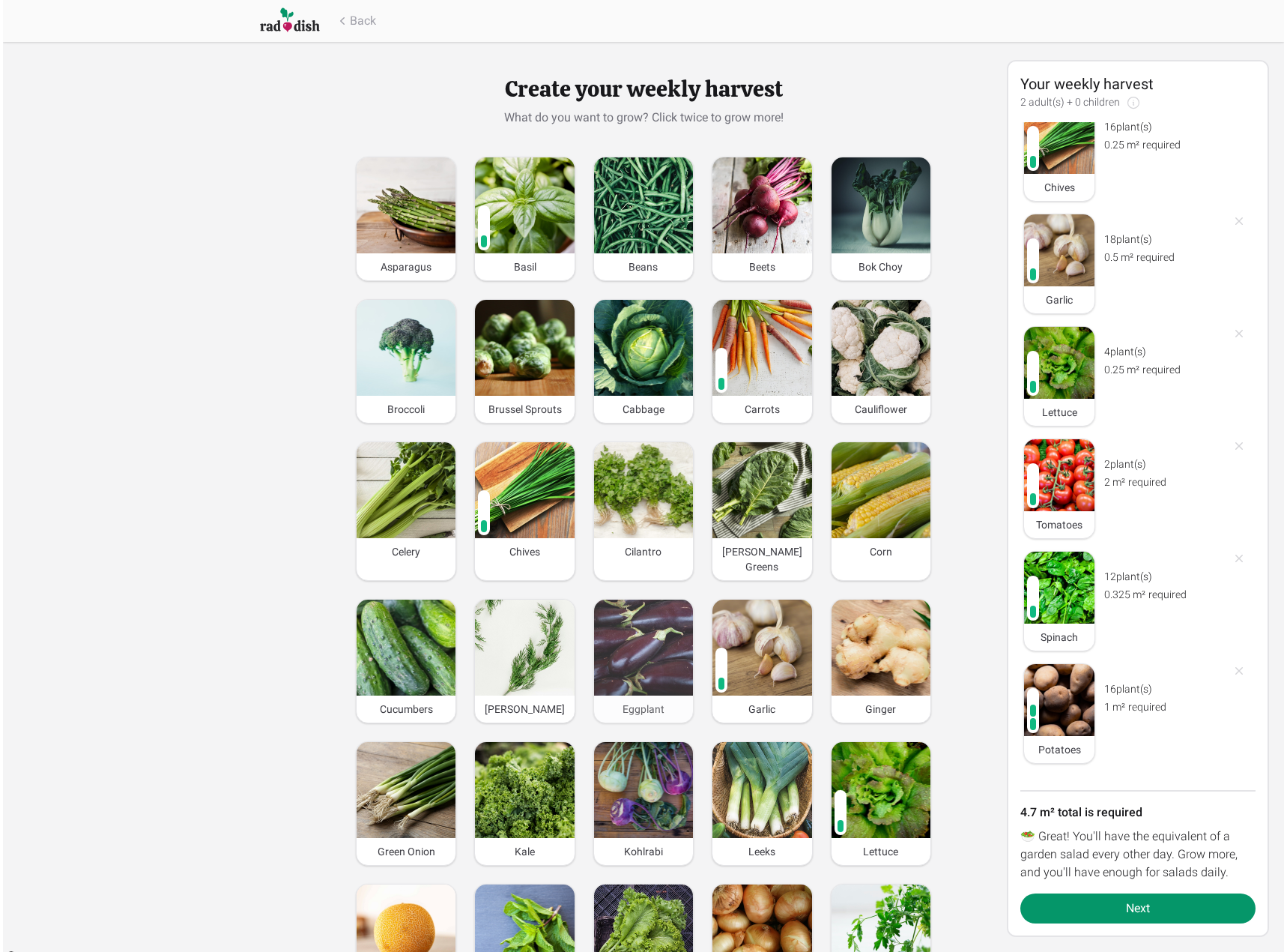
scroll to position [0, 0]
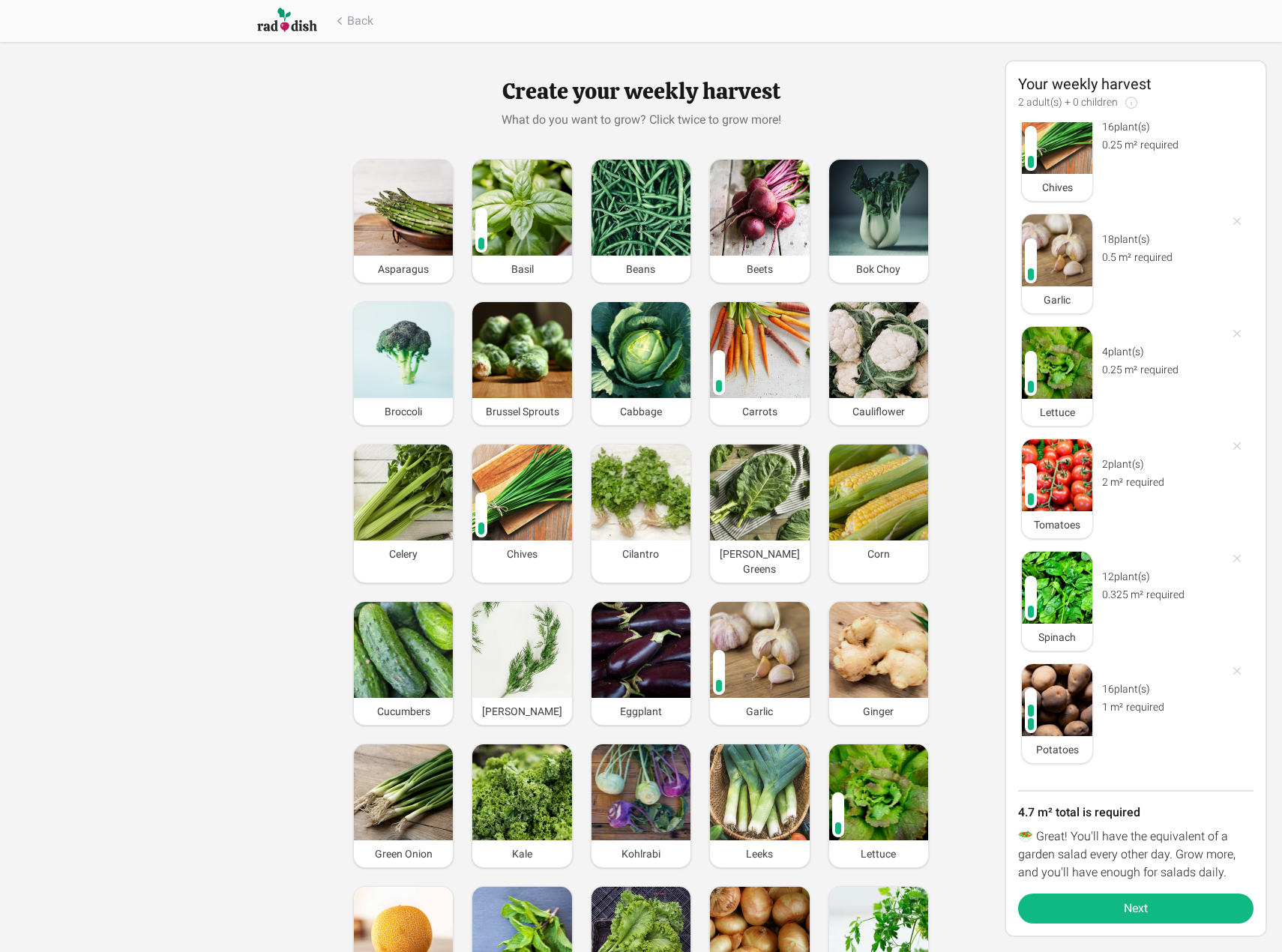
click at [1200, 897] on button "Next" at bounding box center [1137, 908] width 236 height 30
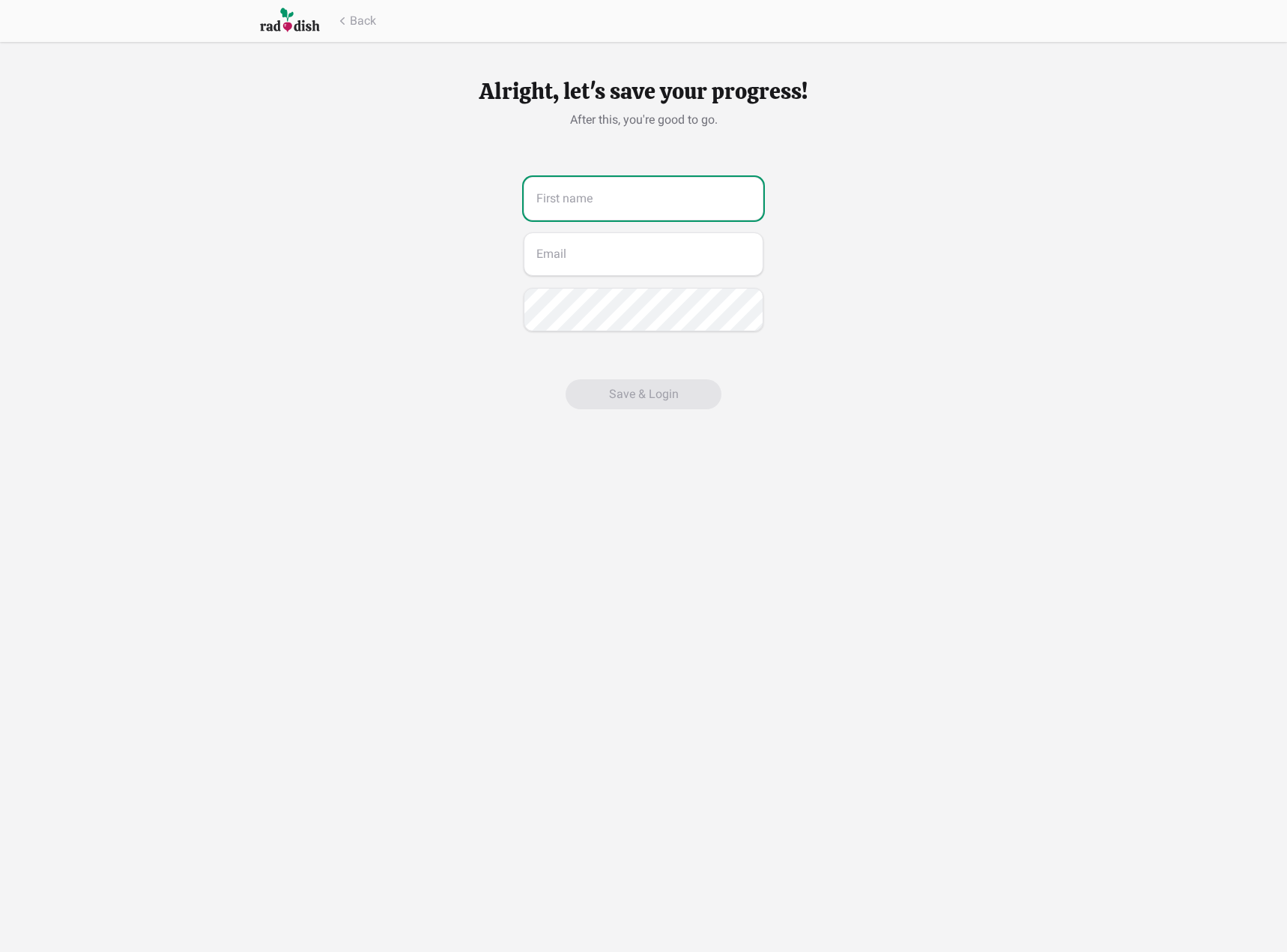
click at [658, 203] on input "text" at bounding box center [644, 199] width 240 height 44
type input "Cooper"
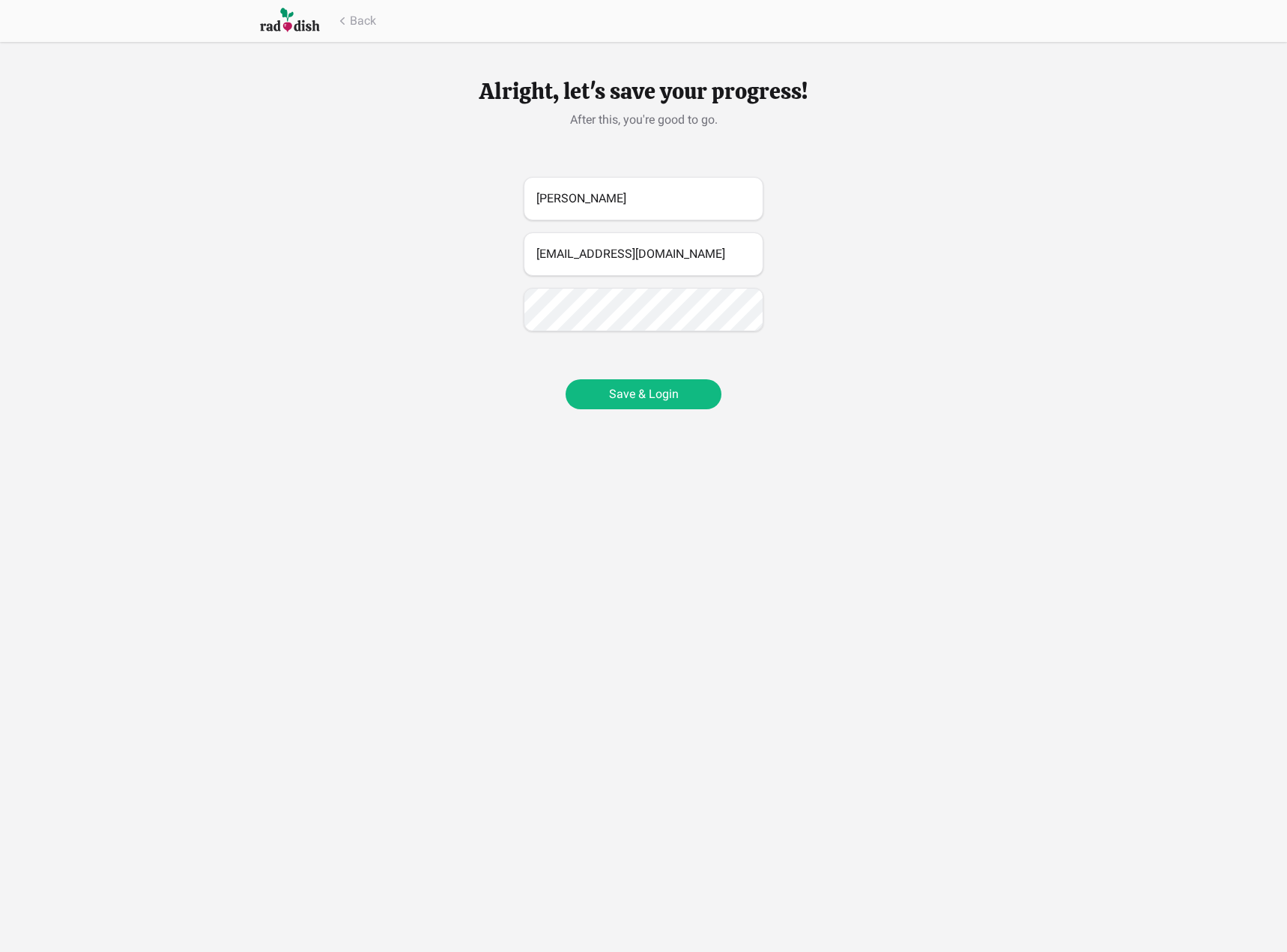
click at [650, 381] on button "Save & Login" at bounding box center [644, 394] width 156 height 30
click at [656, 388] on button "Save & Login" at bounding box center [644, 394] width 156 height 30
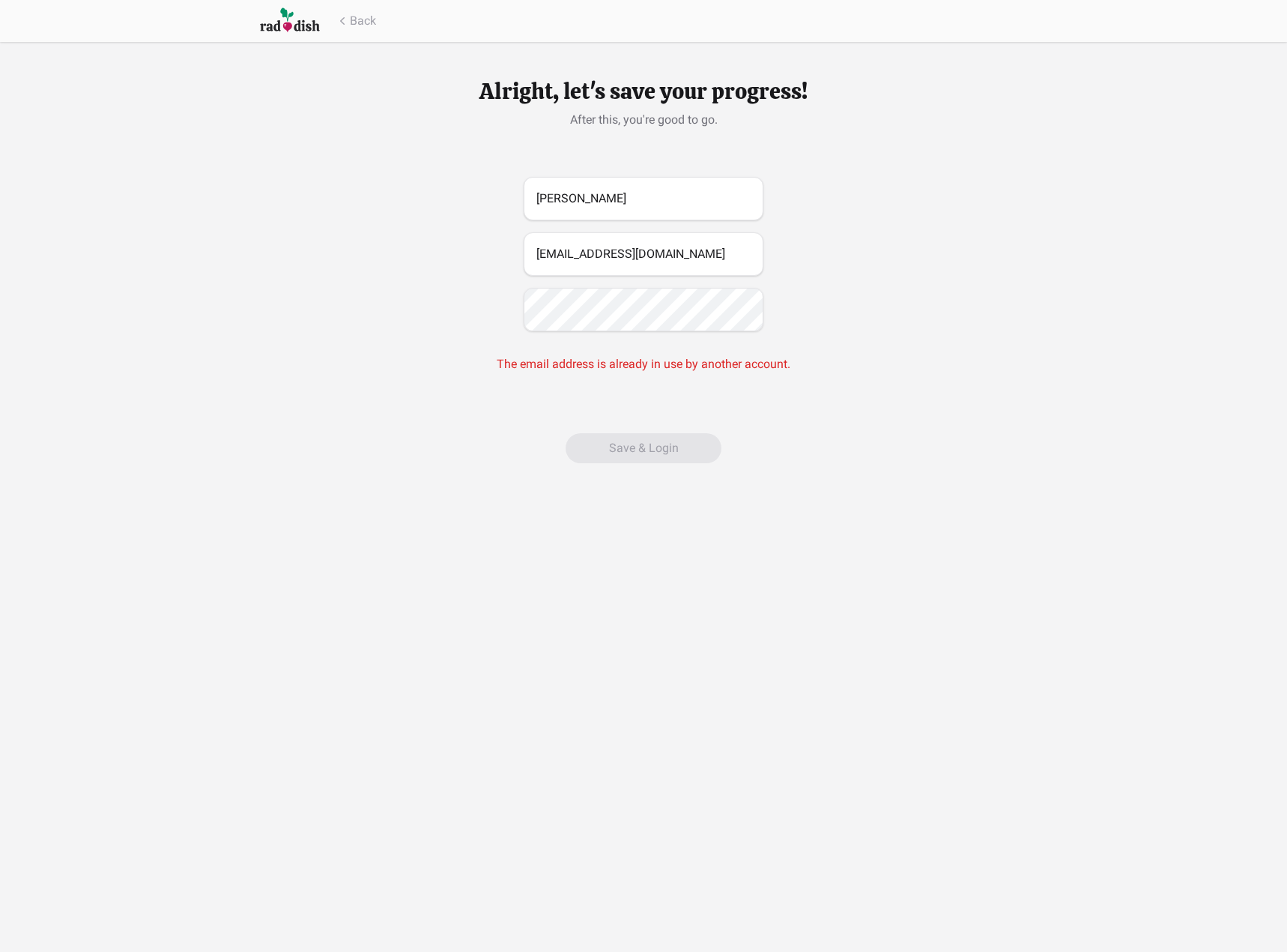
click at [397, 268] on div "Alright, let's save your progress! After this, you're good to go. Cooper Cooper…" at bounding box center [643, 249] width 1287 height 499
click at [644, 367] on div "The email address is already in use by another account." at bounding box center [644, 364] width 294 height 18
drag, startPoint x: 972, startPoint y: 408, endPoint x: 749, endPoint y: 331, distance: 235.9
click at [965, 407] on div "Alright, let's save your progress! After this, you're good to go. Cooper Cooper…" at bounding box center [643, 249] width 1287 height 499
drag, startPoint x: 691, startPoint y: 378, endPoint x: 664, endPoint y: 335, distance: 50.8
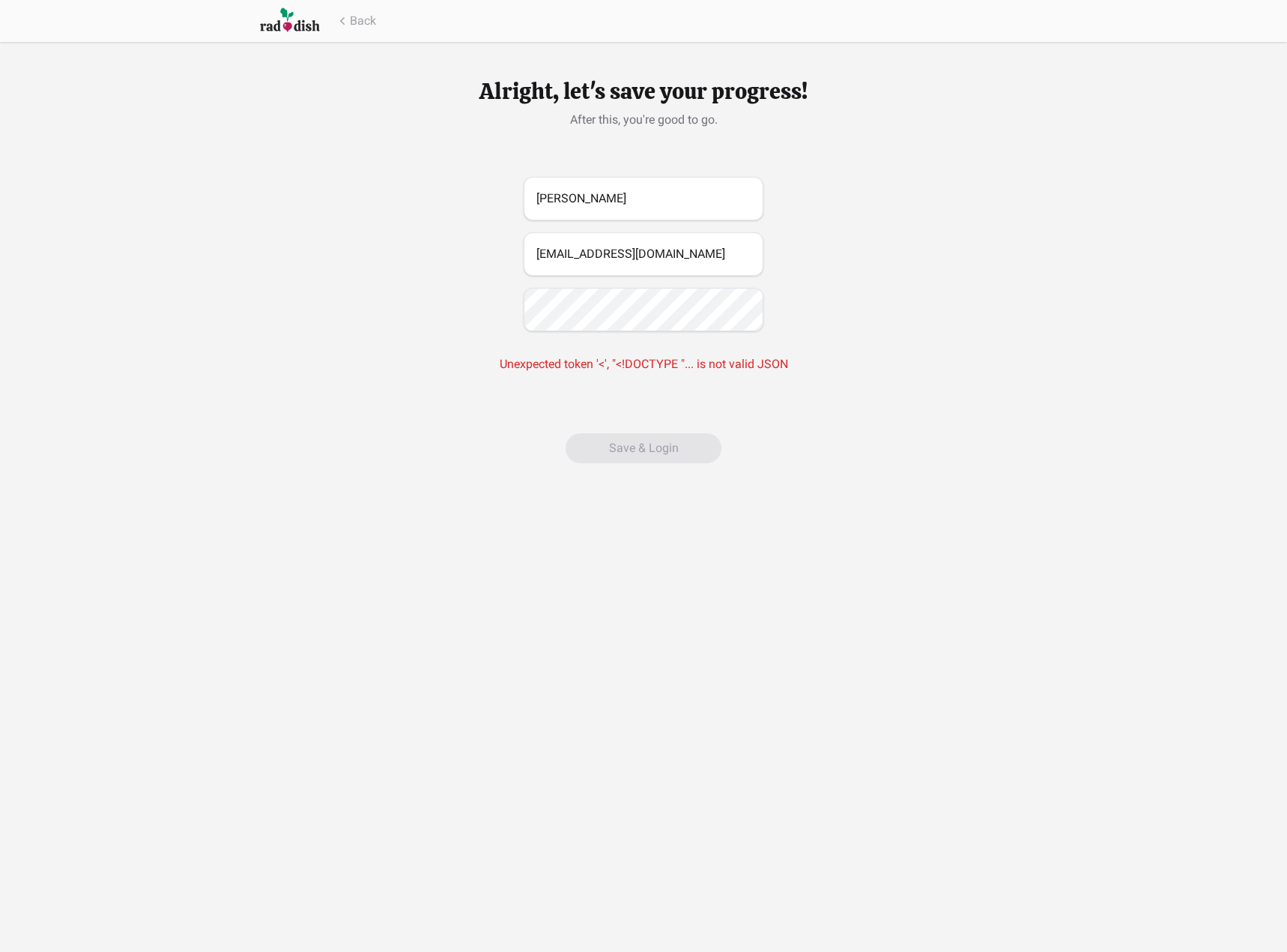
click at [691, 376] on div "Cooper Cooperhall03@gmail.com Unexpected token '<', "<!DOCTYPE "... is not vali…" at bounding box center [644, 282] width 479 height 209
click at [606, 248] on input "Cooperhall03@gmail.com" at bounding box center [644, 253] width 240 height 44
type input "Cooperhall03+1@gmail.com"
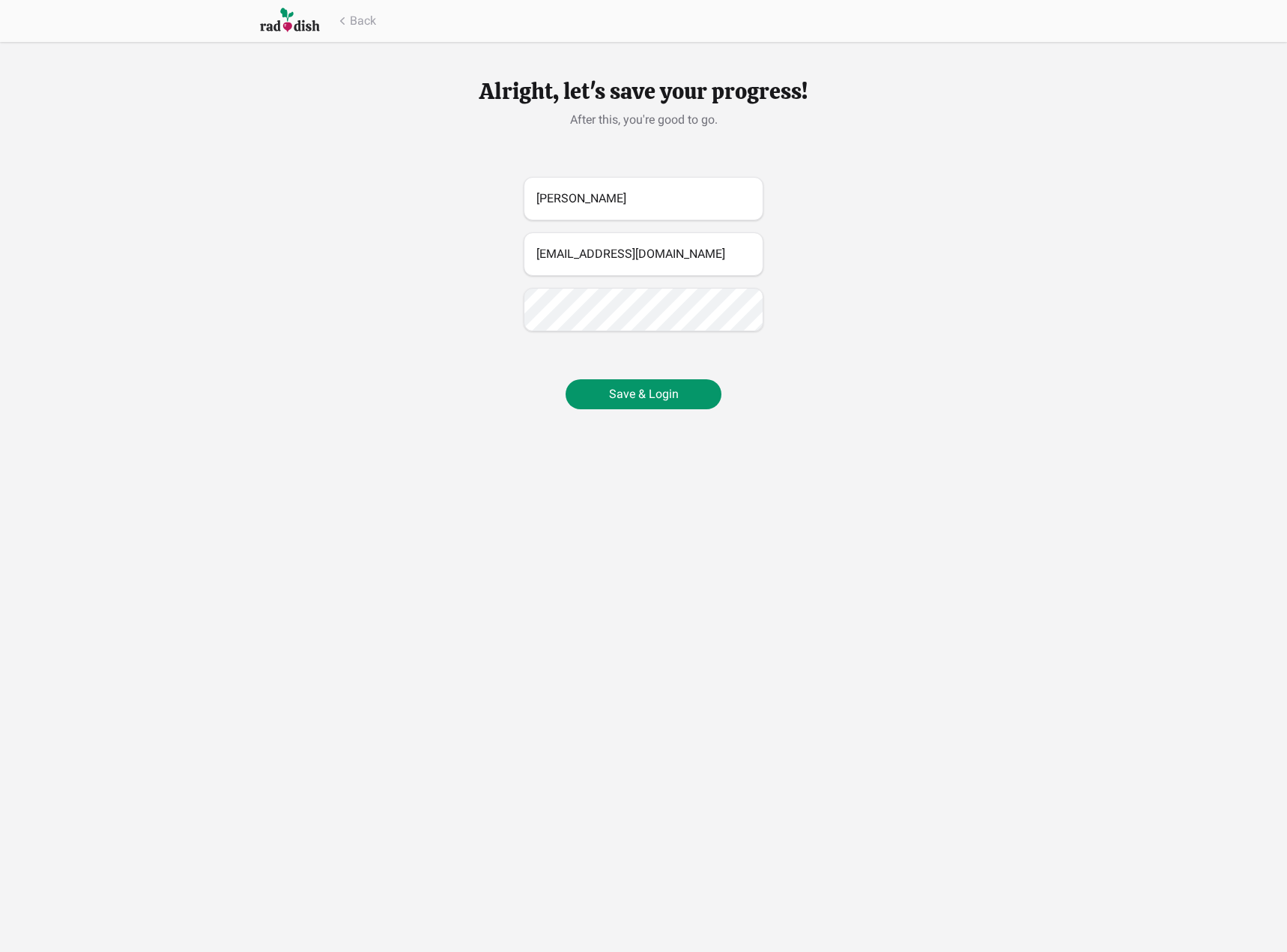
drag, startPoint x: 507, startPoint y: 411, endPoint x: 576, endPoint y: 368, distance: 81.3
click at [508, 410] on div "Alright, let's save your progress! After this, you're good to go. Cooper Cooper…" at bounding box center [644, 244] width 479 height 403
click at [690, 400] on button "Save & Login" at bounding box center [644, 394] width 156 height 30
